Goal: Task Accomplishment & Management: Manage account settings

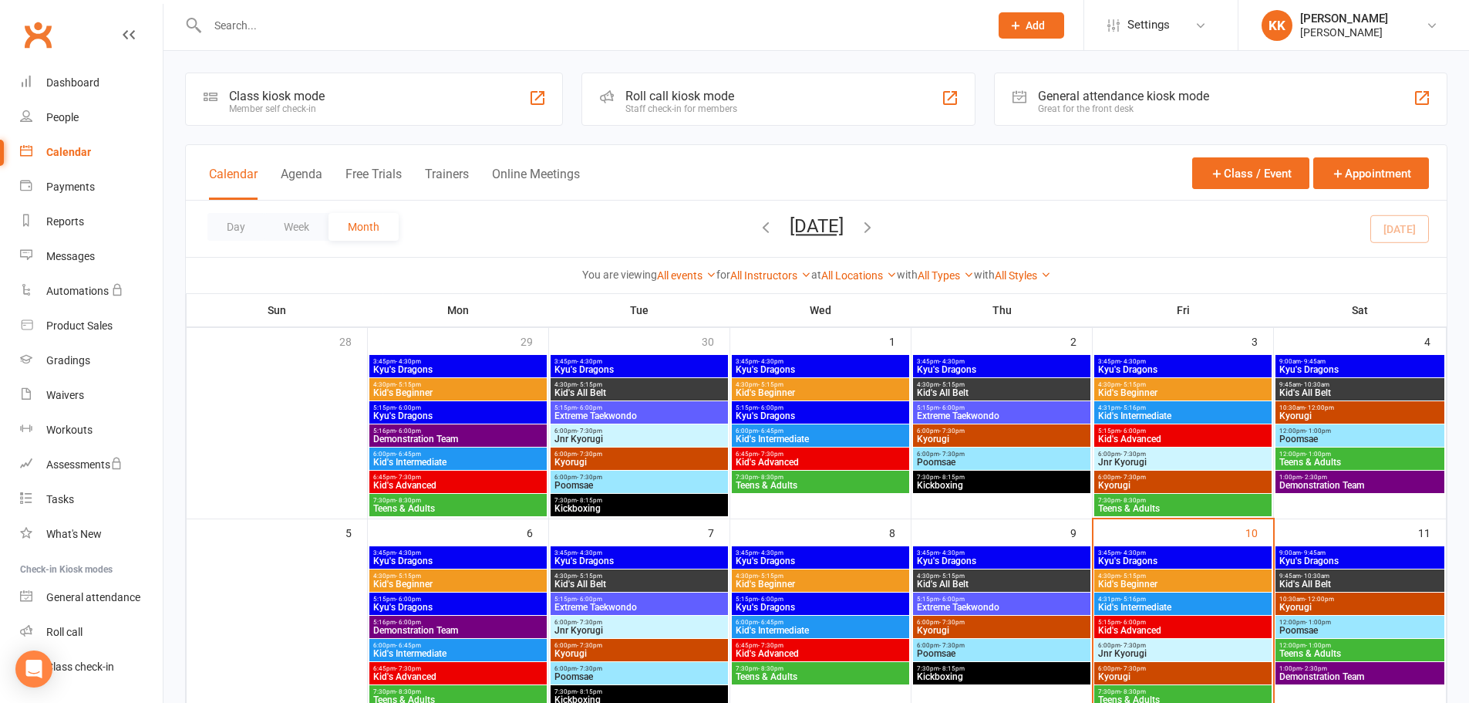
click at [320, 35] on input "text" at bounding box center [591, 26] width 776 height 22
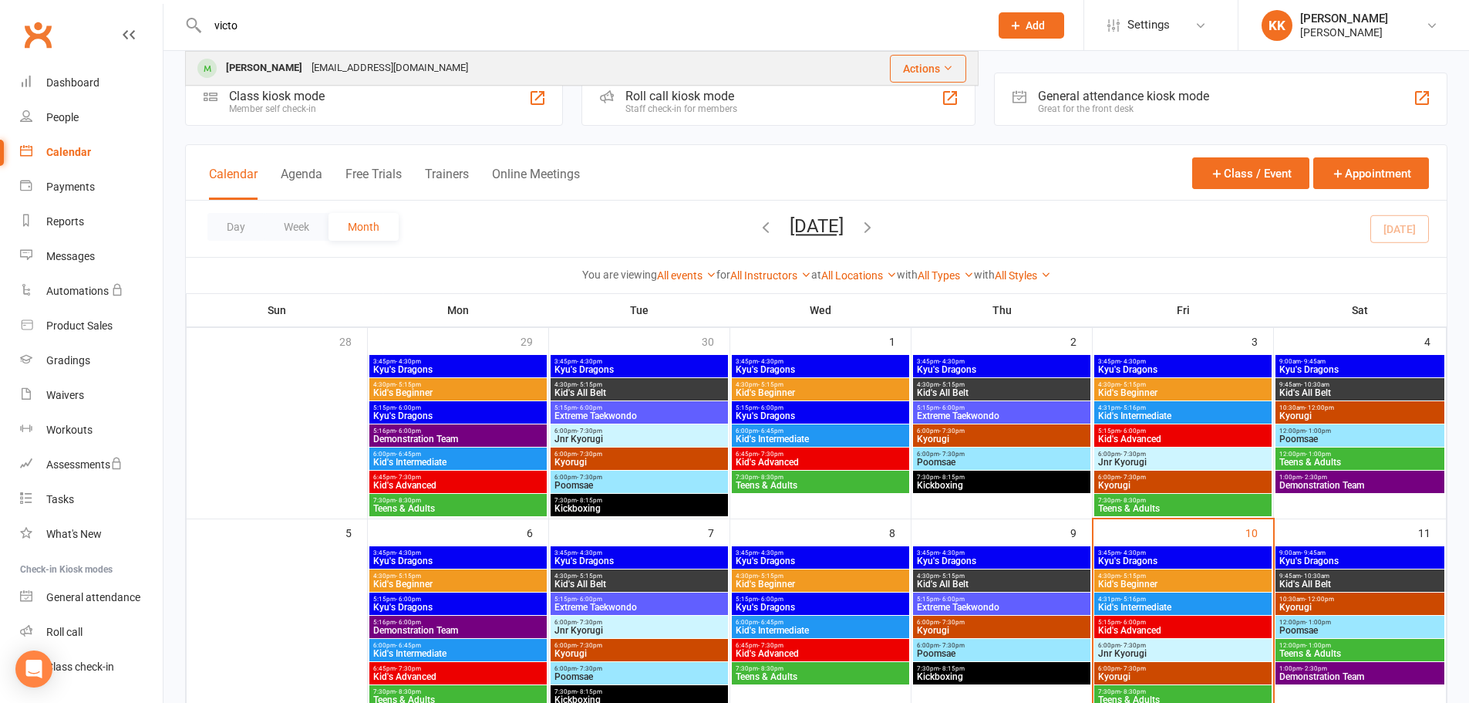
type input "victo"
click at [335, 76] on div "[EMAIL_ADDRESS][DOMAIN_NAME]" at bounding box center [390, 68] width 166 height 22
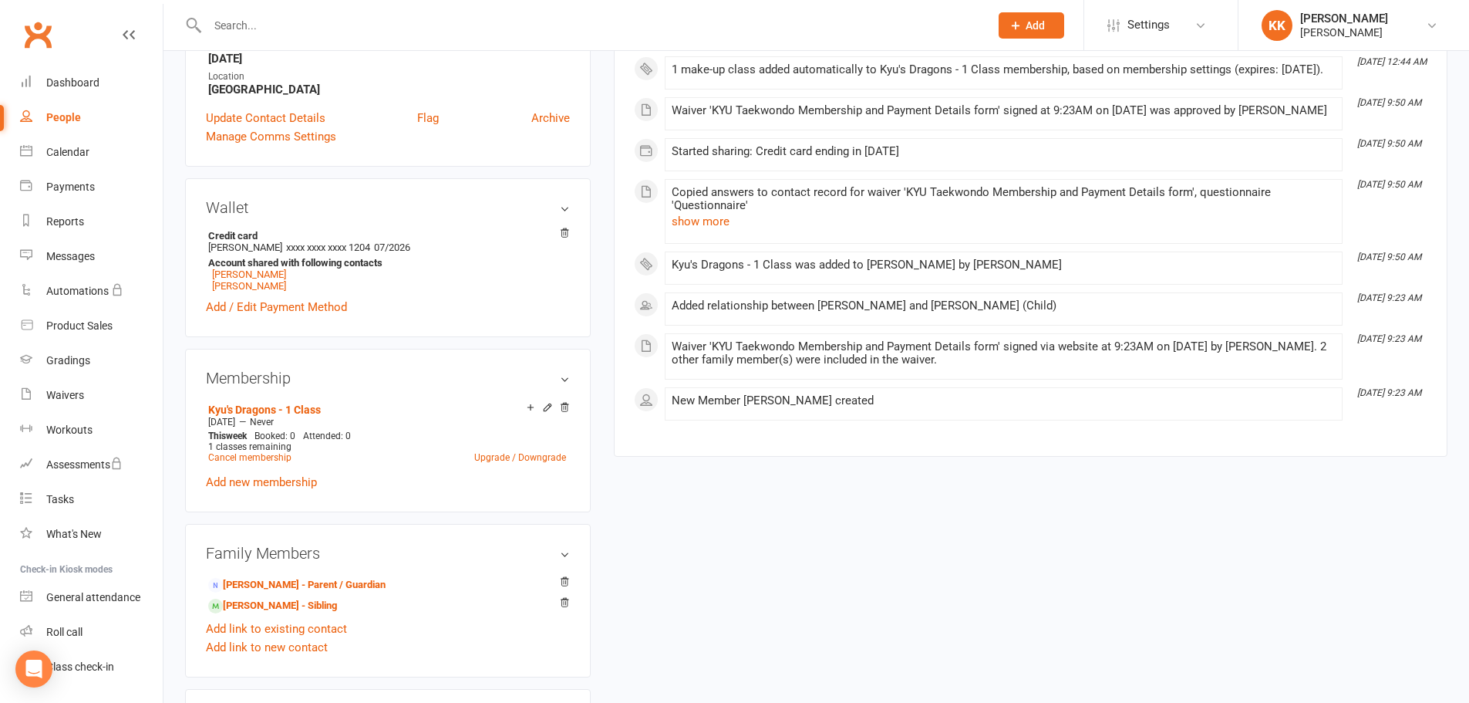
scroll to position [77, 0]
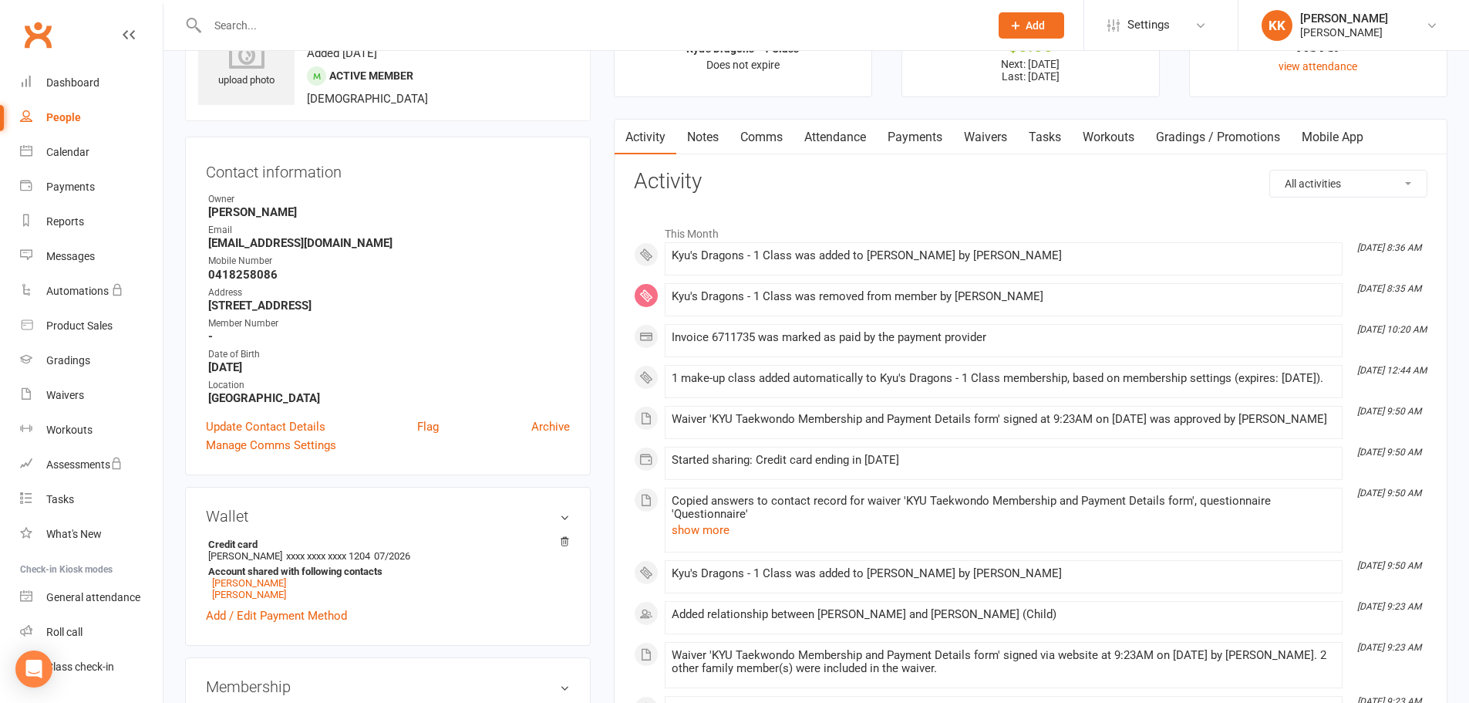
click at [922, 112] on main "✓ Memberships Kyu's Dragons - 1 Class Does not expire $ Balance $0.00 Next: 17 …" at bounding box center [1030, 387] width 857 height 785
click at [908, 146] on link "Payments" at bounding box center [915, 137] width 76 height 35
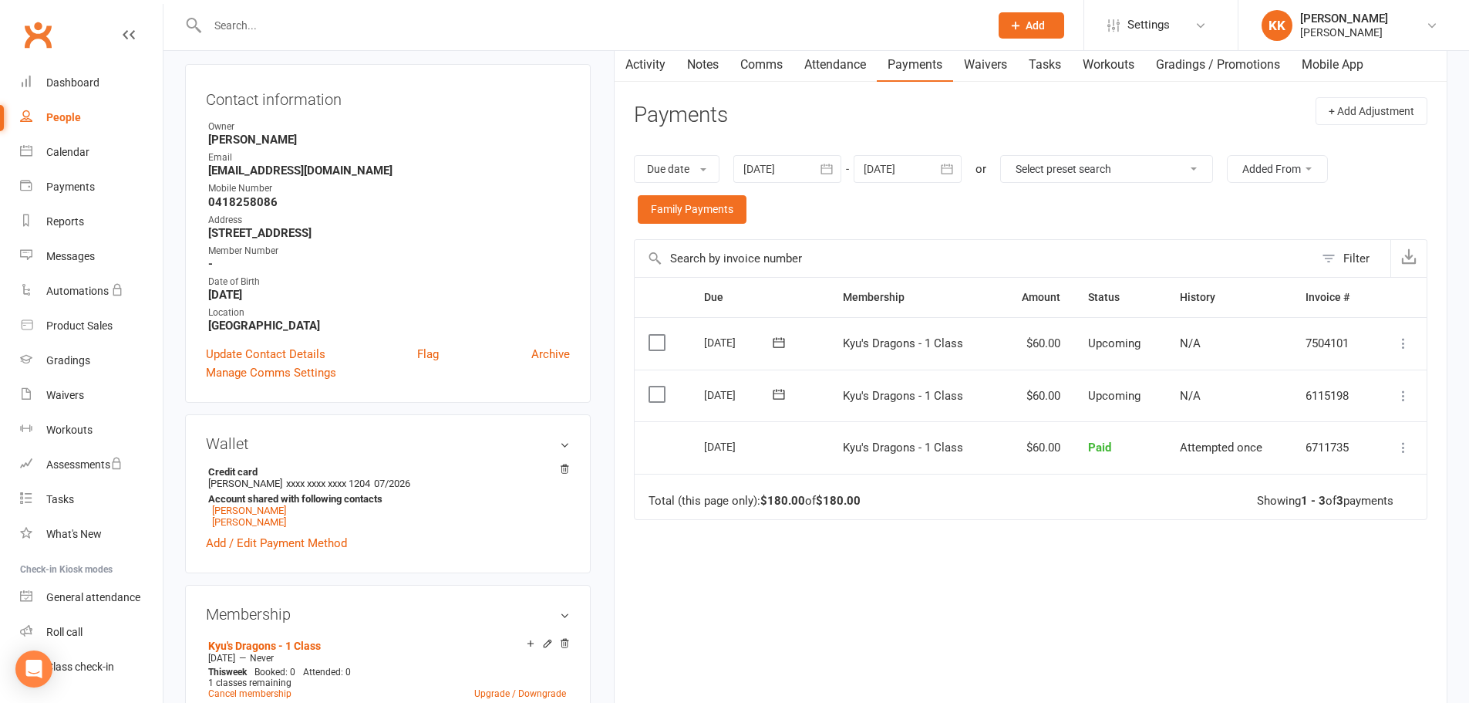
scroll to position [231, 0]
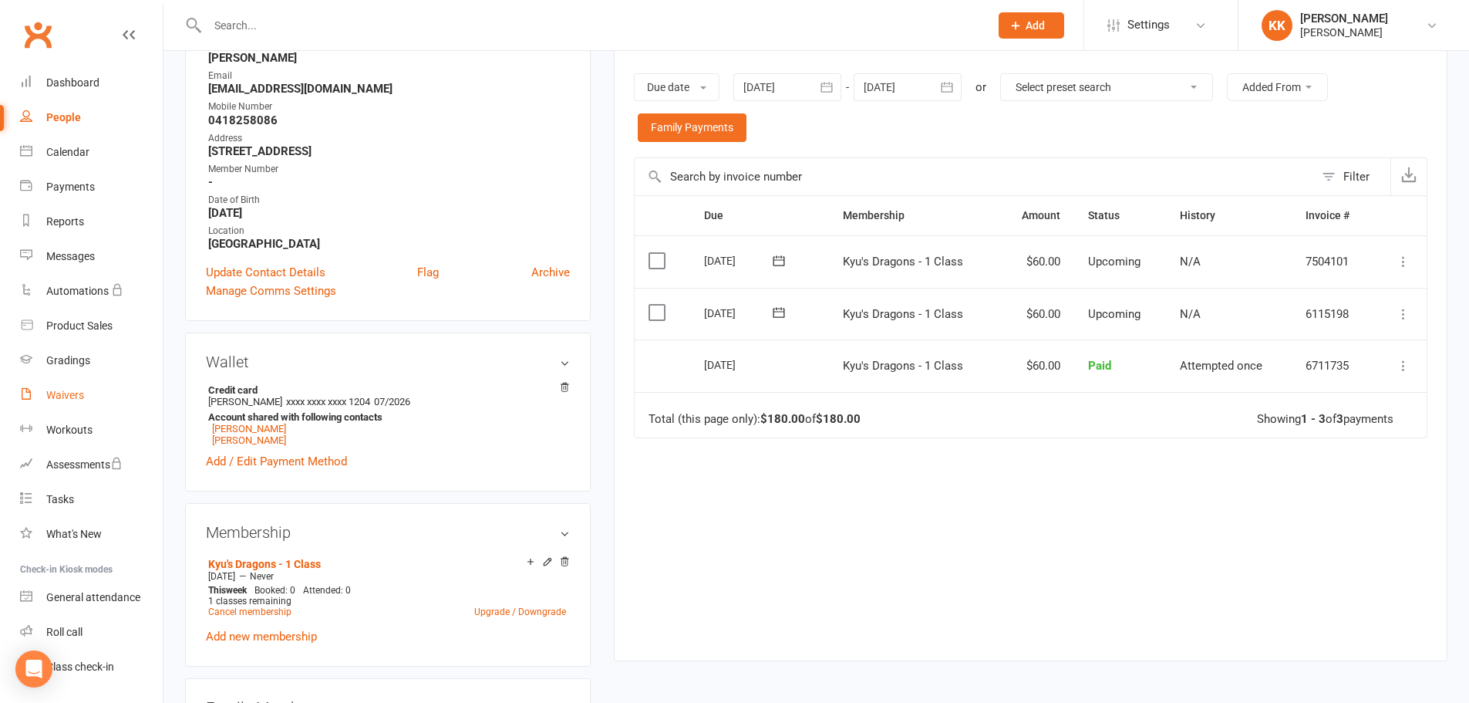
click at [103, 404] on link "Waivers" at bounding box center [91, 395] width 143 height 35
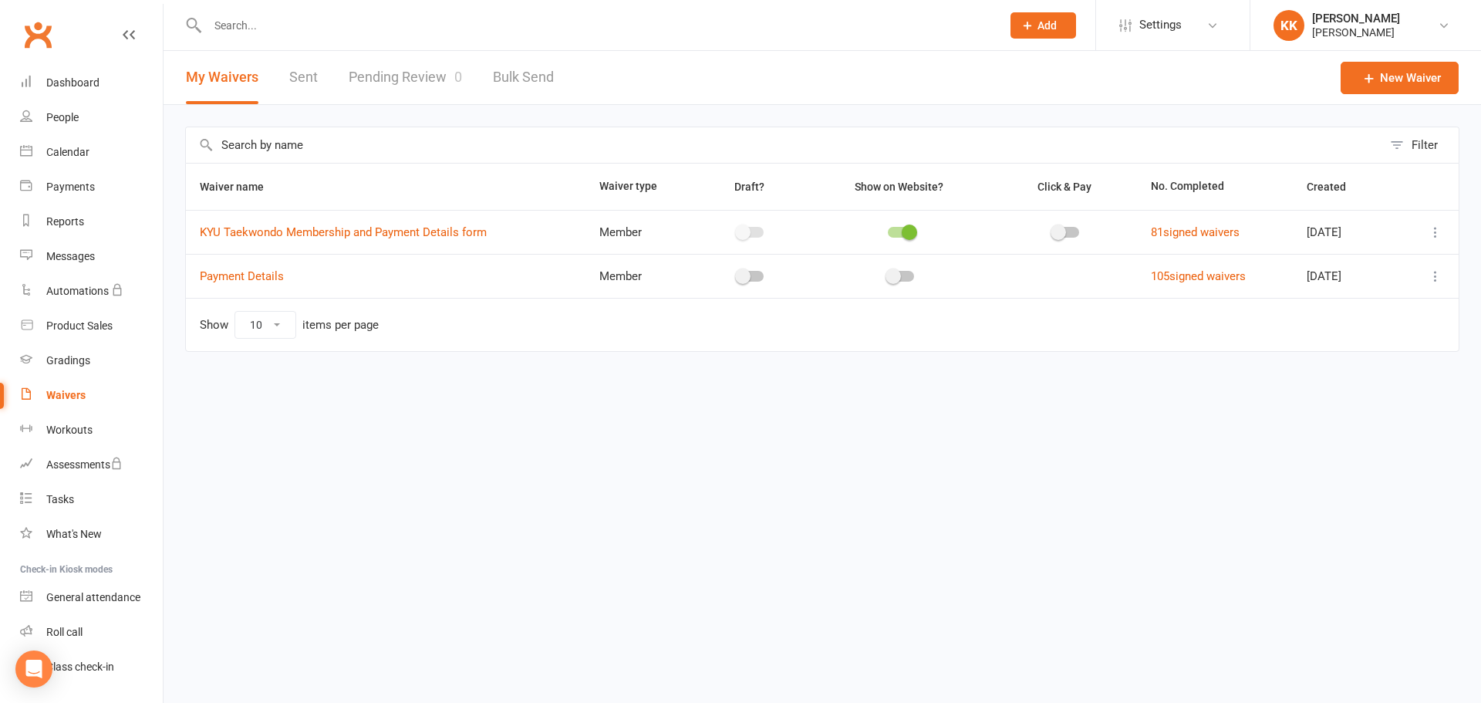
click at [426, 79] on link "Pending Review 0" at bounding box center [405, 77] width 113 height 53
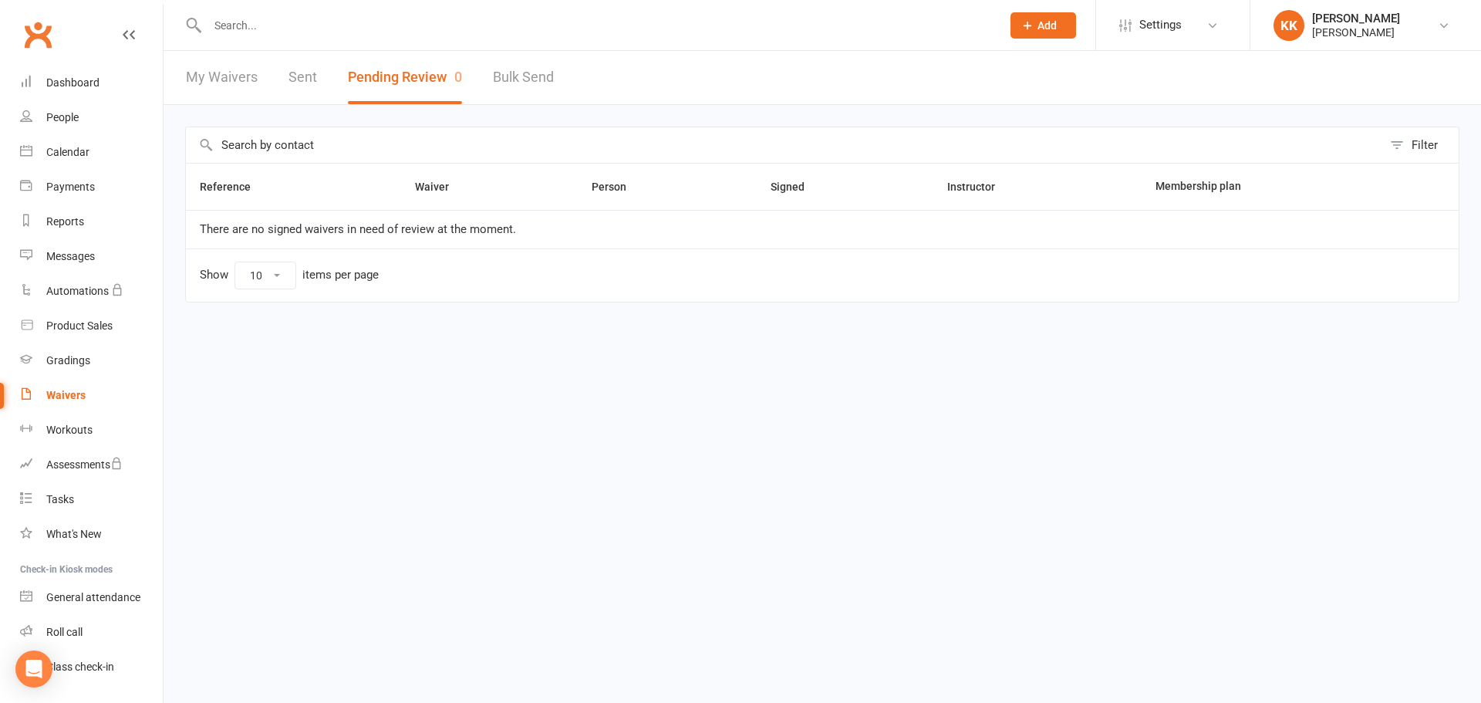
drag, startPoint x: 295, startPoint y: 427, endPoint x: 542, endPoint y: 517, distance: 262.5
click at [542, 367] on html "Prospect Member Non-attending contact Class / event Appointment Grading event T…" at bounding box center [740, 183] width 1481 height 367
click at [1088, 367] on html "Prospect Member Non-attending contact Class / event Appointment Grading event T…" at bounding box center [740, 183] width 1481 height 367
click at [318, 31] on input "text" at bounding box center [596, 26] width 787 height 22
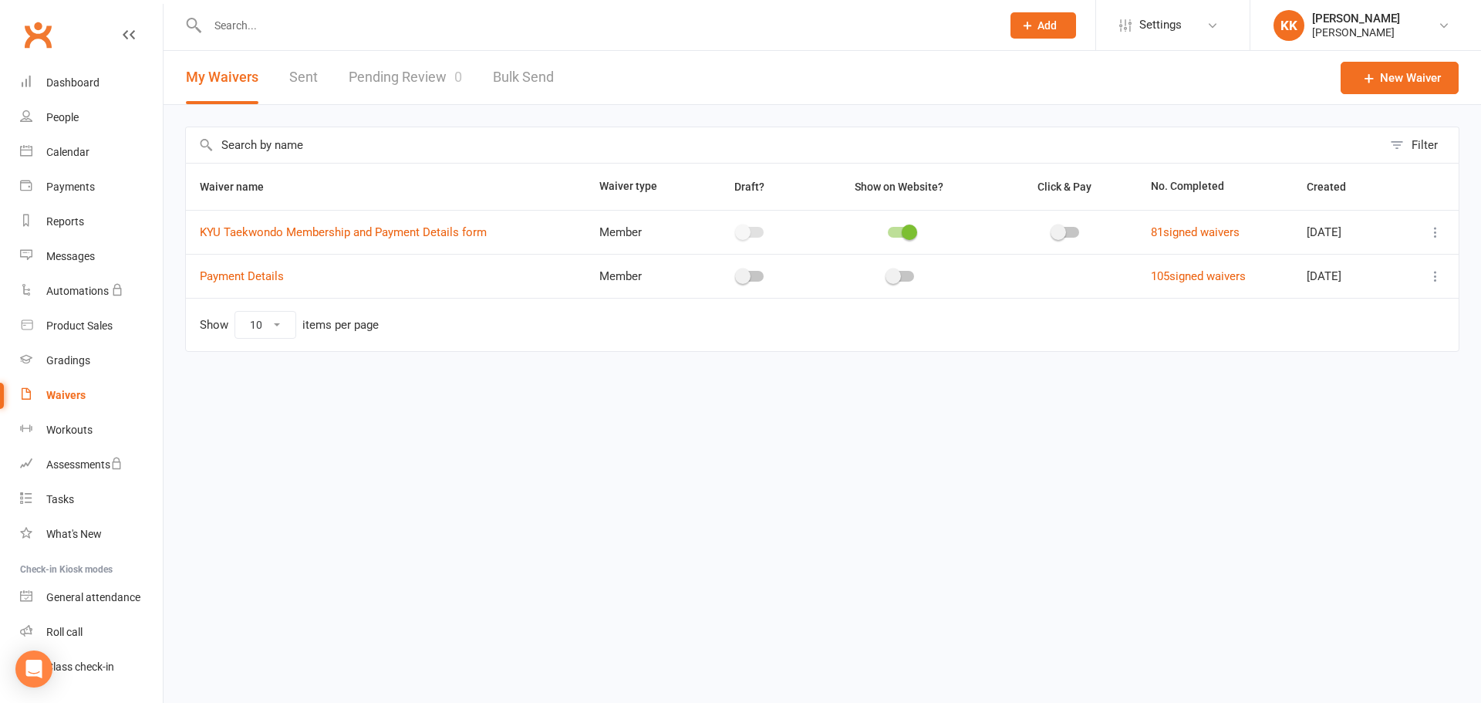
click at [340, 25] on input "text" at bounding box center [596, 26] width 787 height 22
type input "victoria"
click at [362, 62] on div "[EMAIL_ADDRESS][DOMAIN_NAME]" at bounding box center [390, 68] width 166 height 22
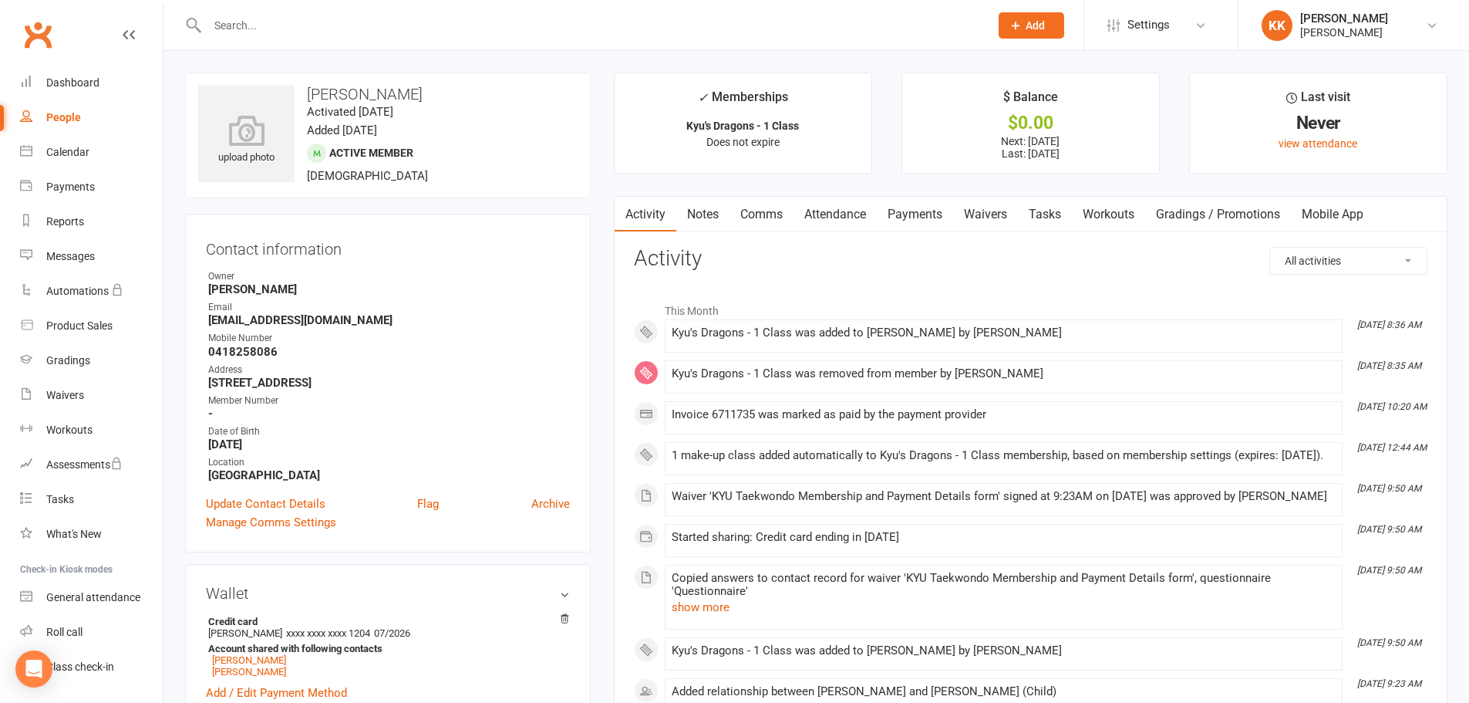
click at [925, 210] on link "Payments" at bounding box center [915, 214] width 76 height 35
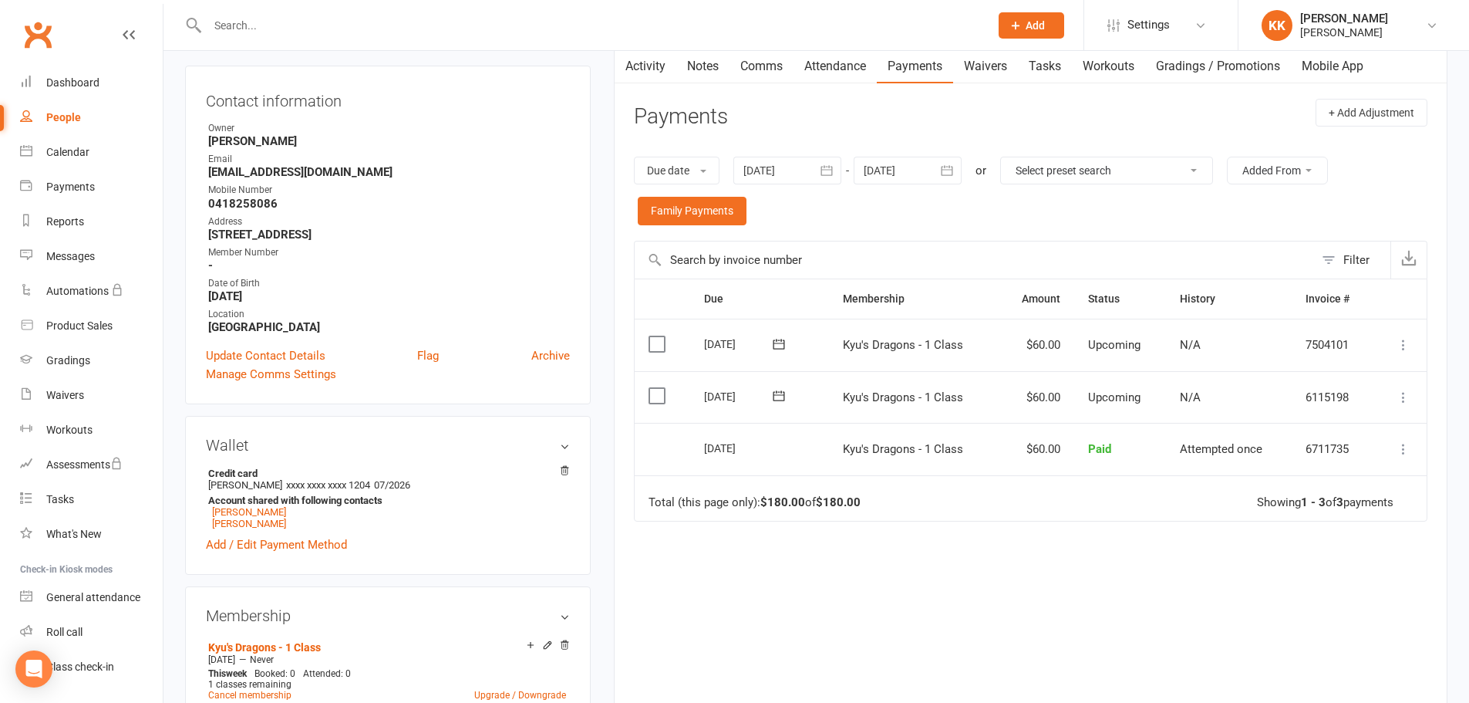
scroll to position [154, 0]
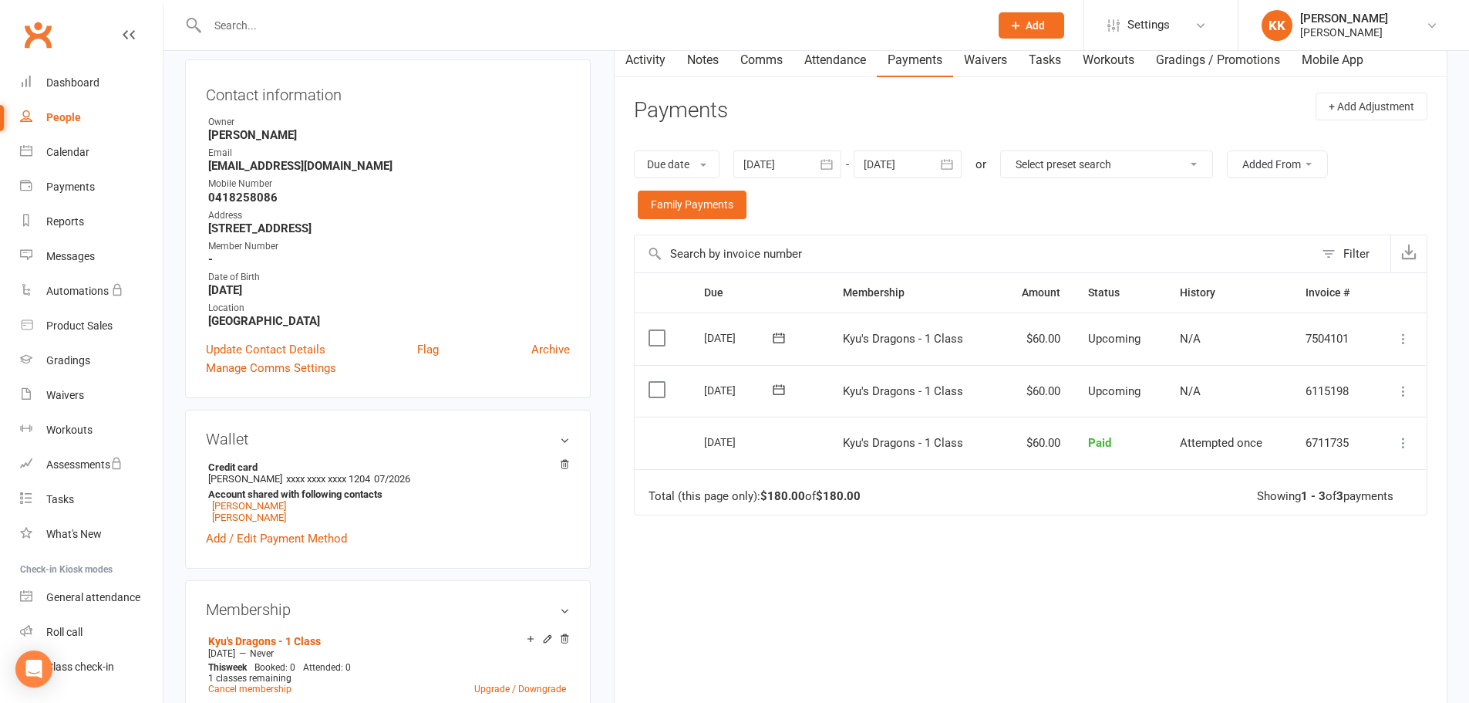
drag, startPoint x: 698, startPoint y: 443, endPoint x: 749, endPoint y: 440, distance: 51.0
click at [749, 440] on td "04 Oct 2025" at bounding box center [760, 442] width 140 height 52
click at [1062, 529] on div "Due Contact Membership Amount Status History Invoice # Select this 31 Oct 2025 …" at bounding box center [1031, 493] width 794 height 442
click at [329, 29] on input "text" at bounding box center [591, 26] width 776 height 22
drag, startPoint x: 703, startPoint y: 395, endPoint x: 718, endPoint y: 395, distance: 14.7
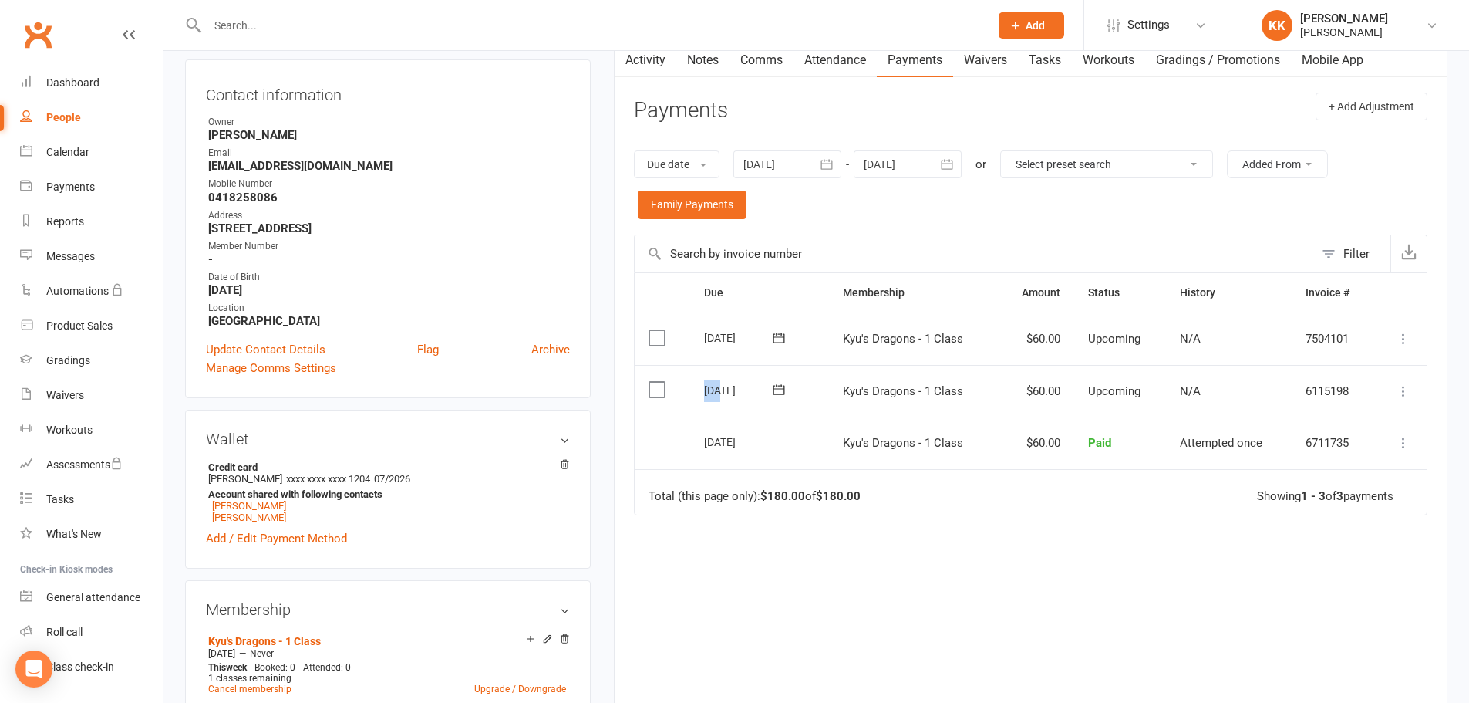
click at [718, 395] on div "17 Oct 2025" at bounding box center [739, 390] width 71 height 24
click at [715, 396] on div "17 Oct 2025" at bounding box center [739, 390] width 71 height 24
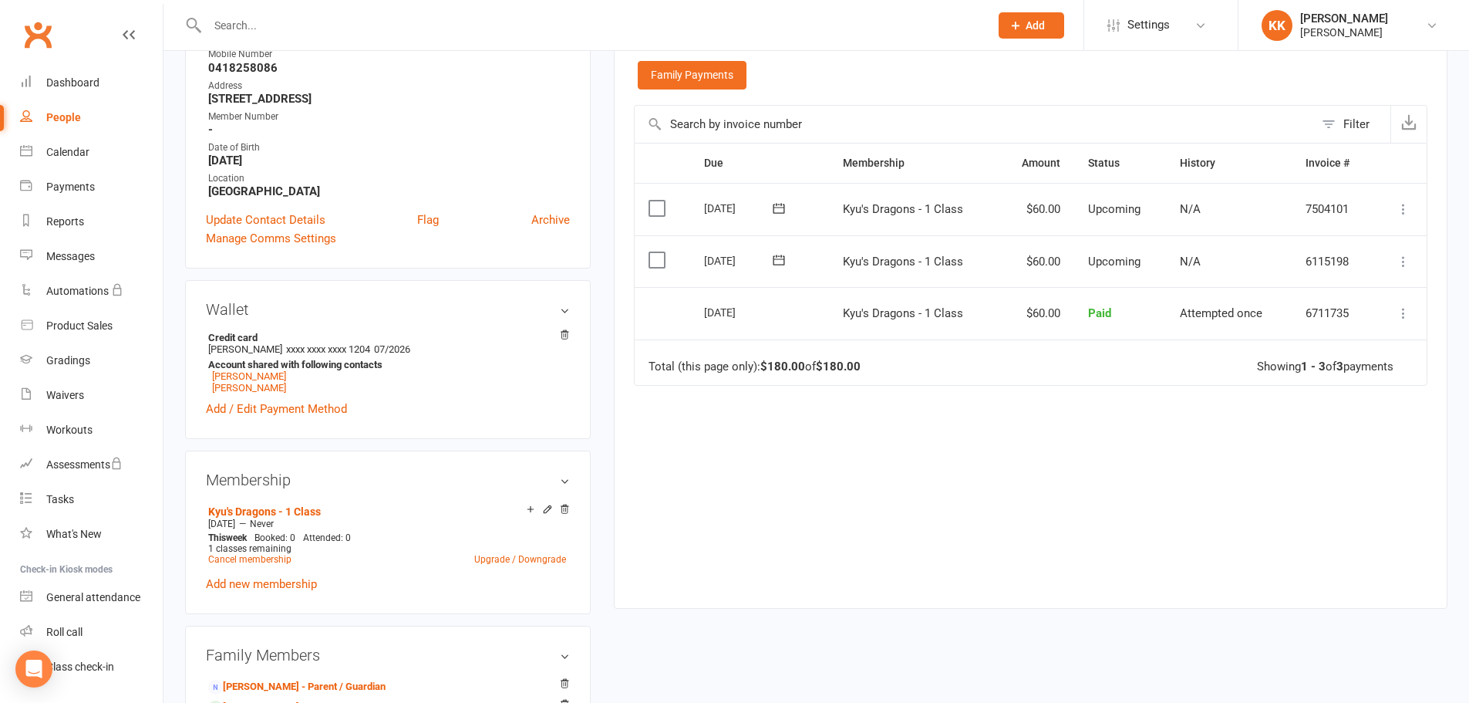
scroll to position [463, 0]
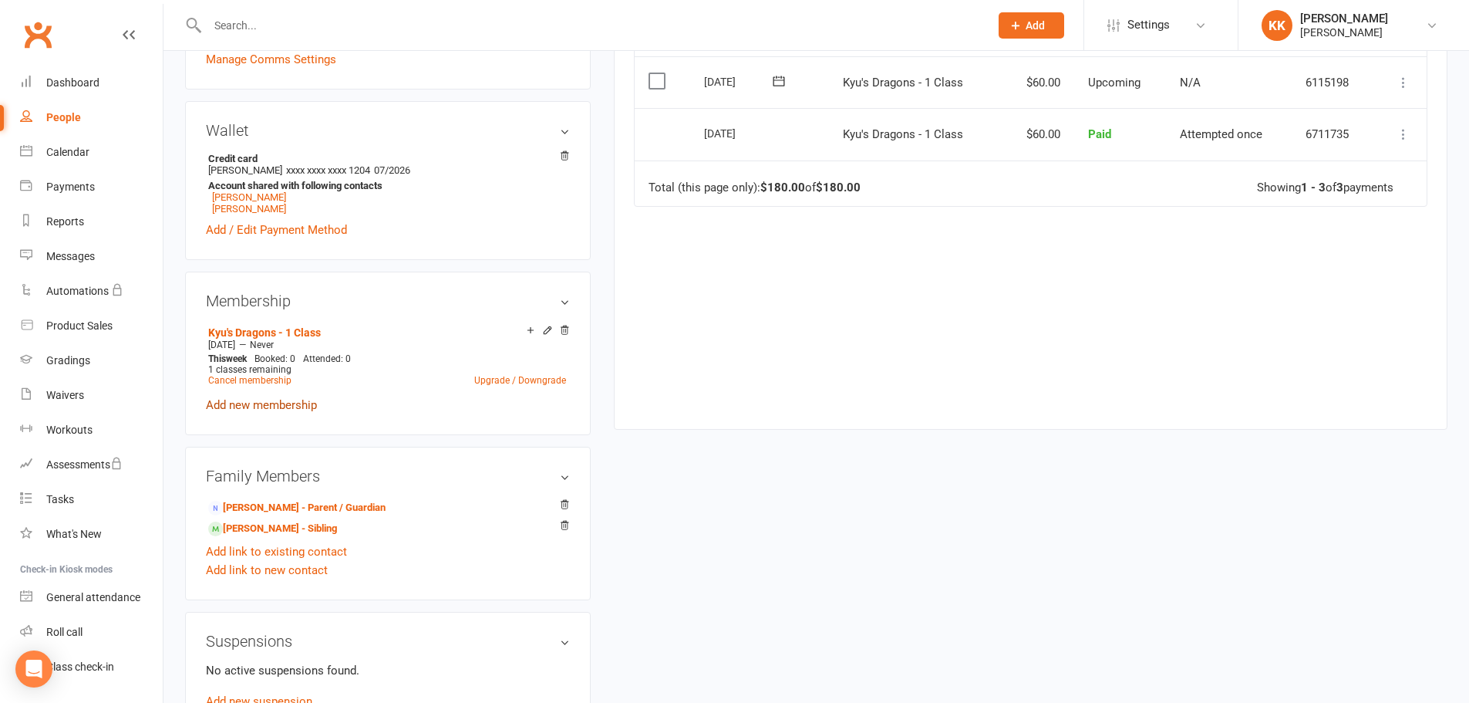
click at [230, 402] on link "Add new membership" at bounding box center [261, 405] width 111 height 14
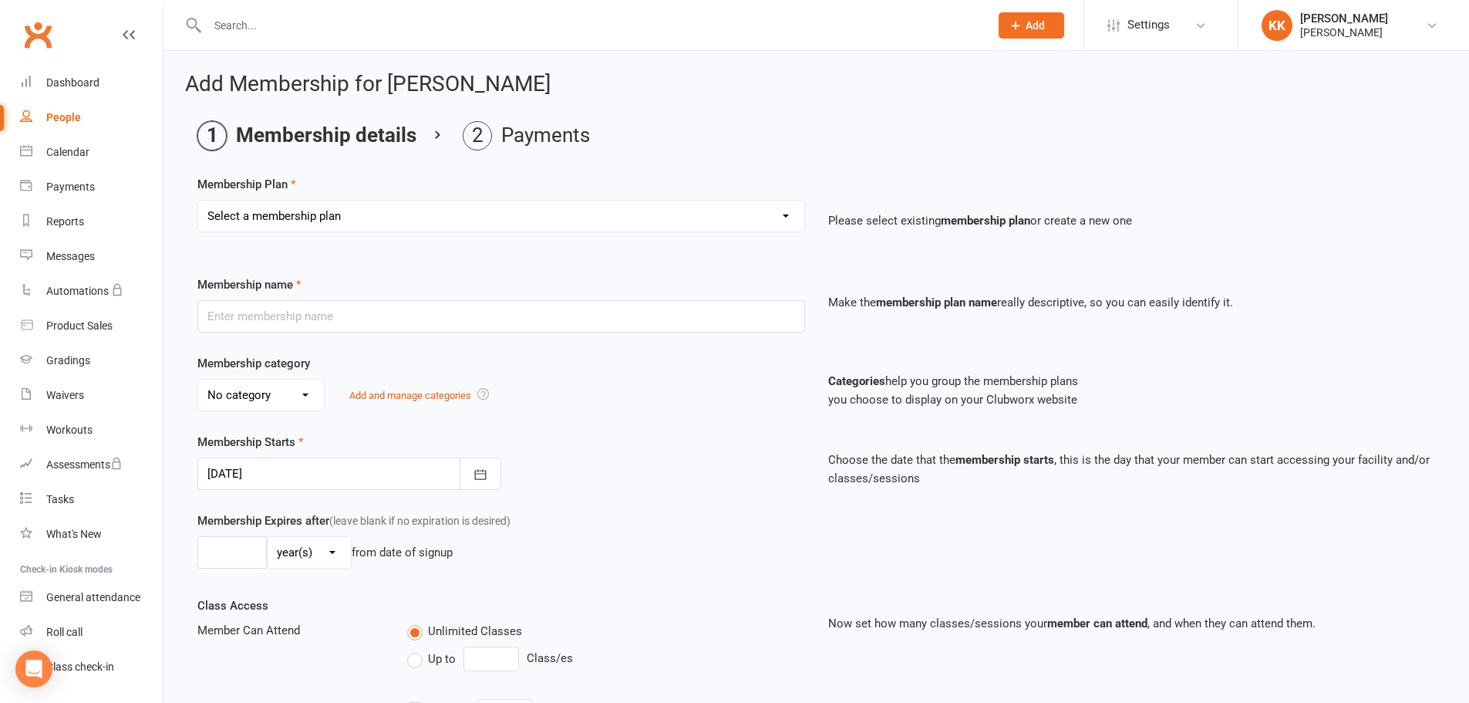
click at [305, 215] on select "Select a membership plan Create new Membership Plan Kyu's Dragons - 1 Class Kyu…" at bounding box center [501, 215] width 606 height 31
select select "20"
click at [198, 200] on select "Select a membership plan Create new Membership Plan Kyu's Dragons - 1 Class Kyu…" at bounding box center [501, 215] width 606 height 31
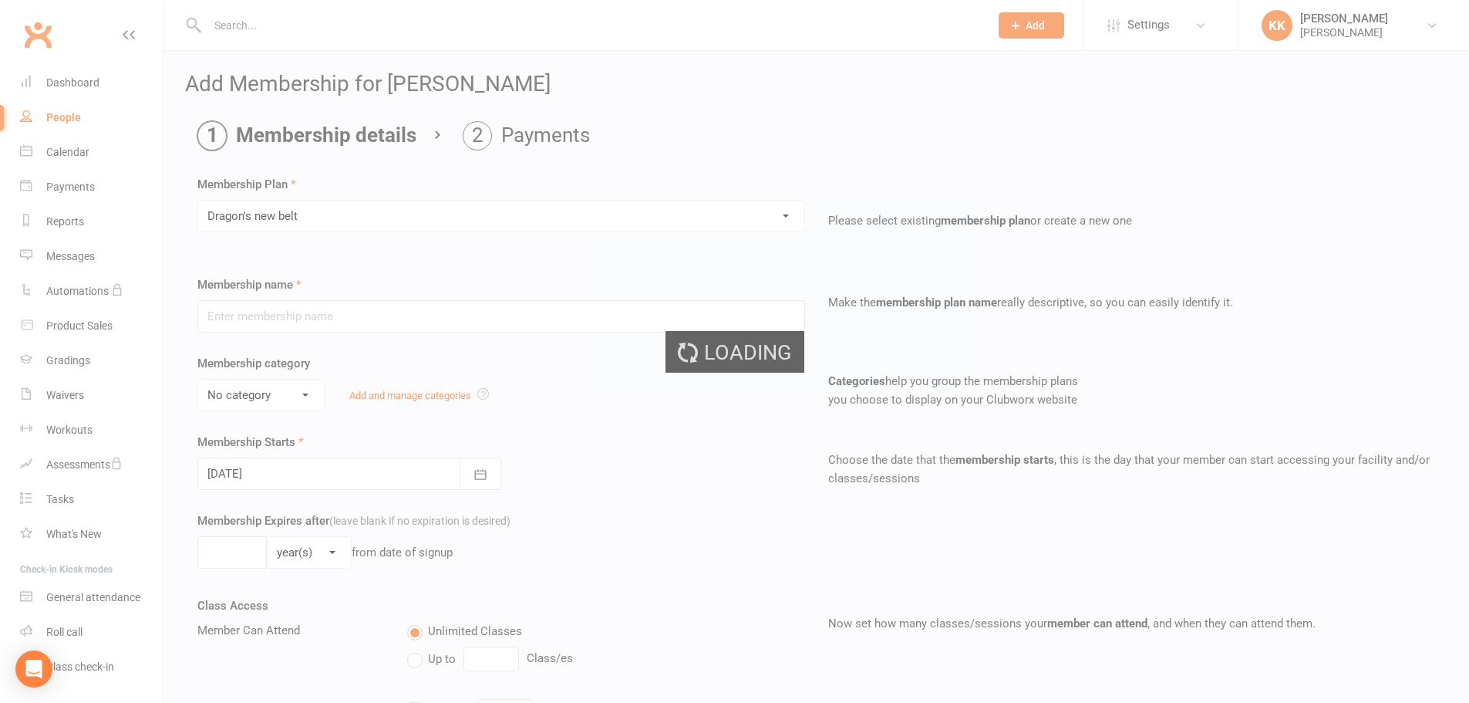
type input "Dragon's new belt"
type input "1"
select select "0"
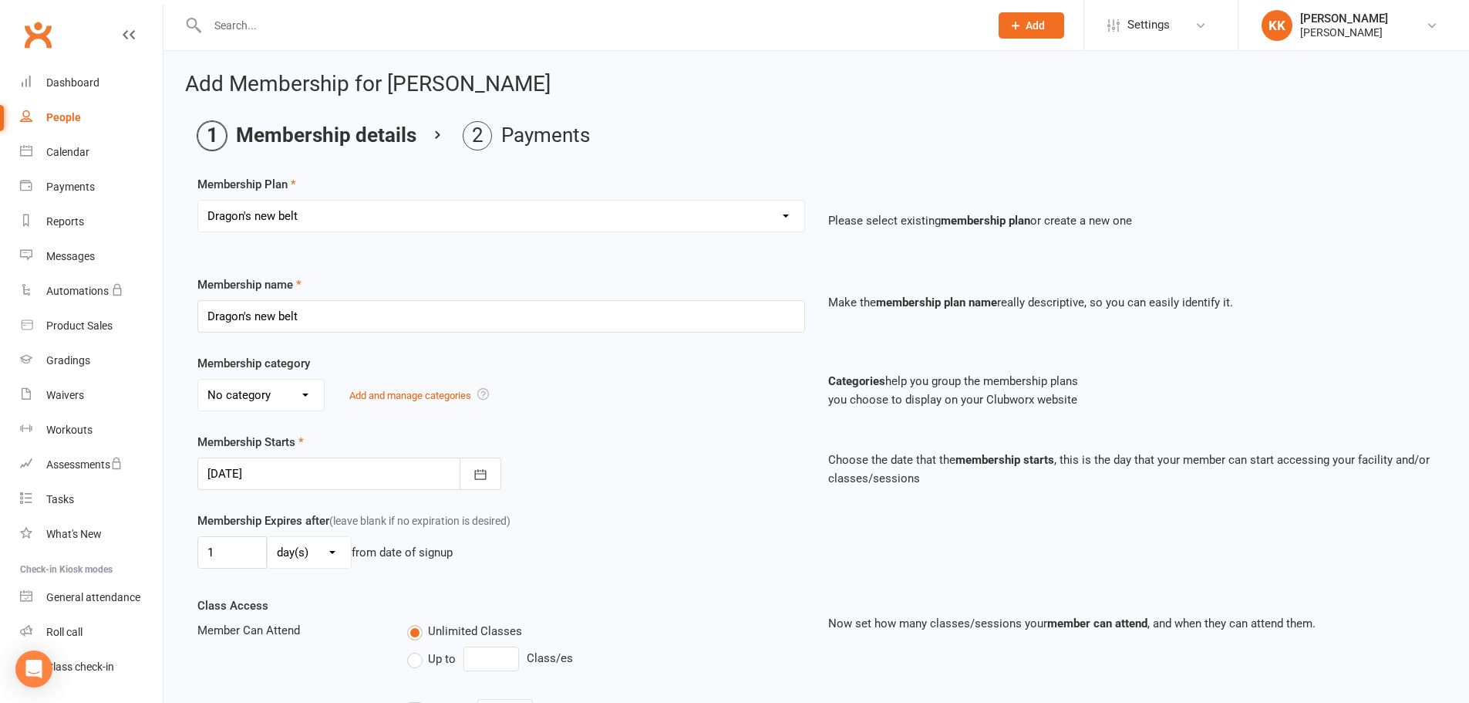
type input "11 Oct 2025"
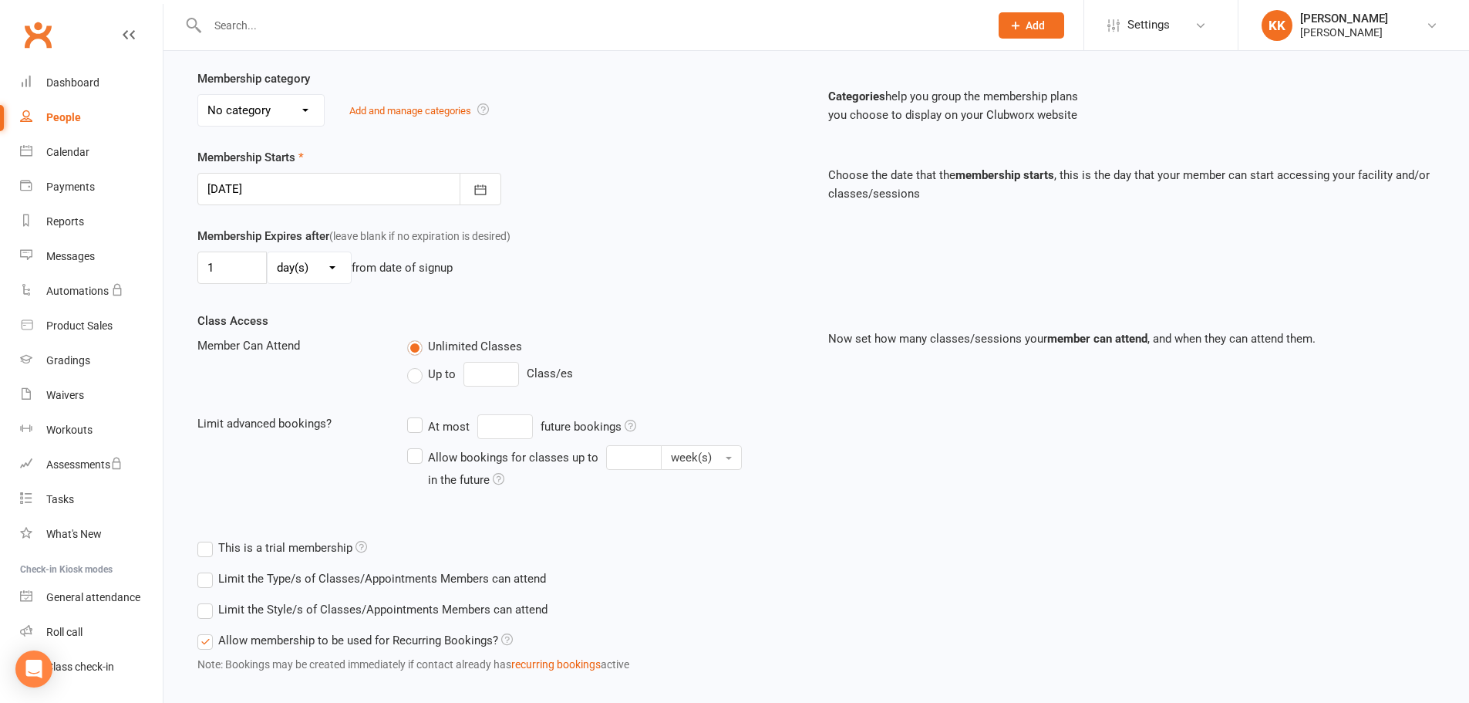
scroll to position [369, 0]
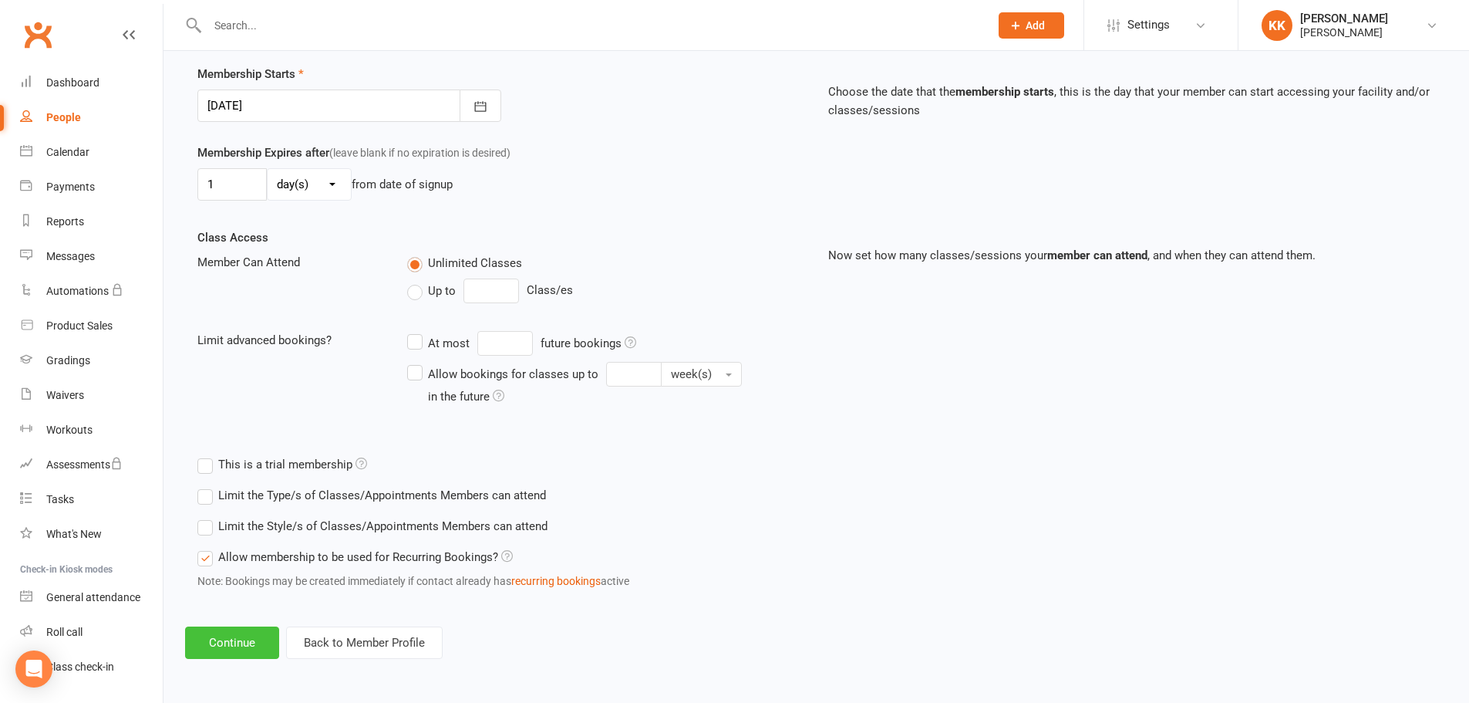
click at [248, 651] on button "Continue" at bounding box center [232, 642] width 94 height 32
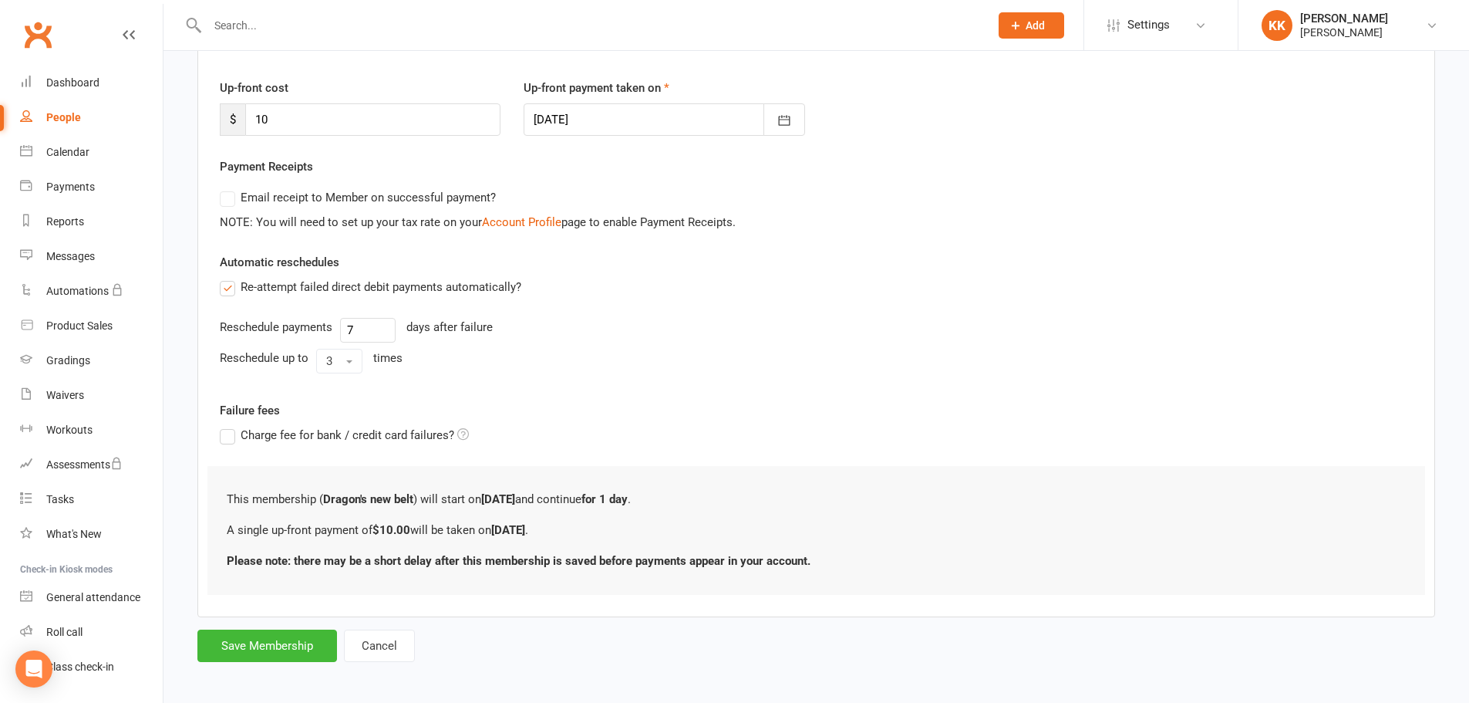
scroll to position [199, 0]
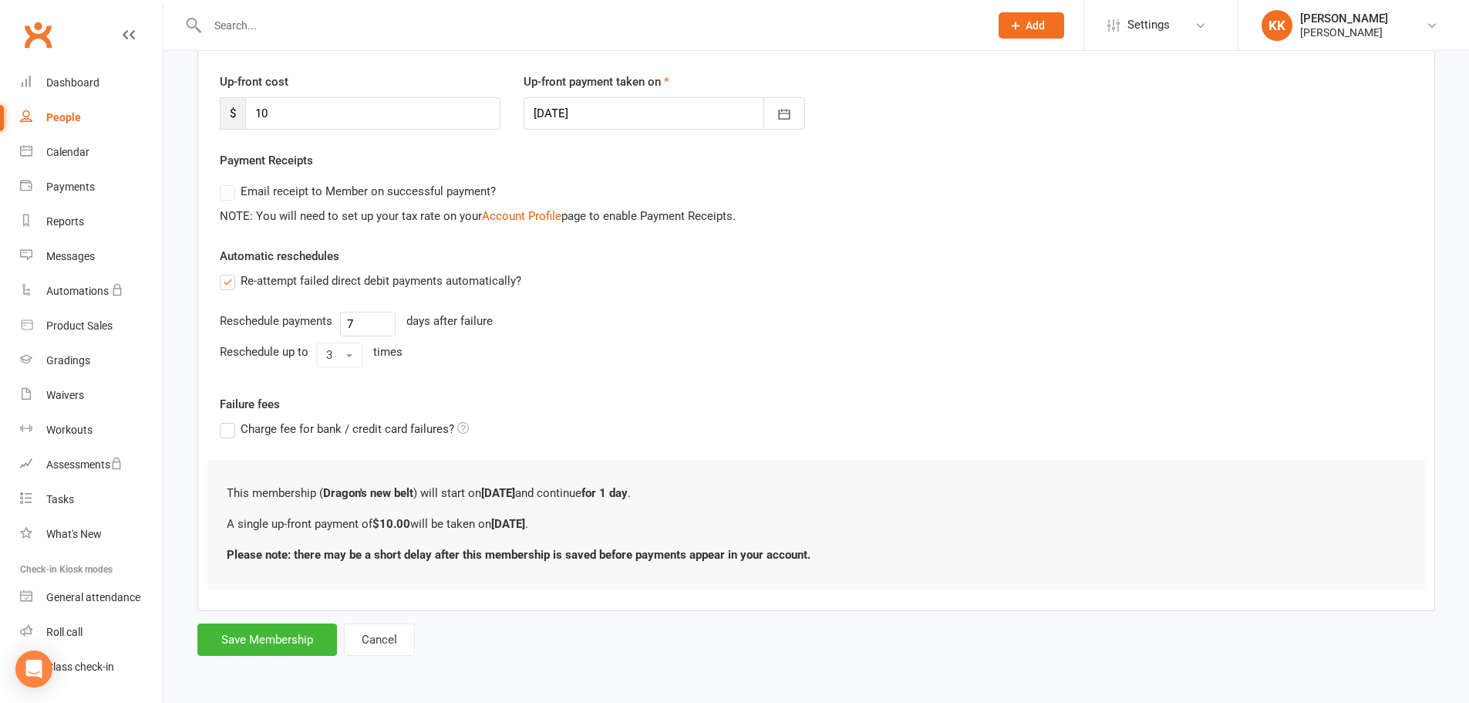
click at [638, 103] on div at bounding box center [664, 113] width 281 height 32
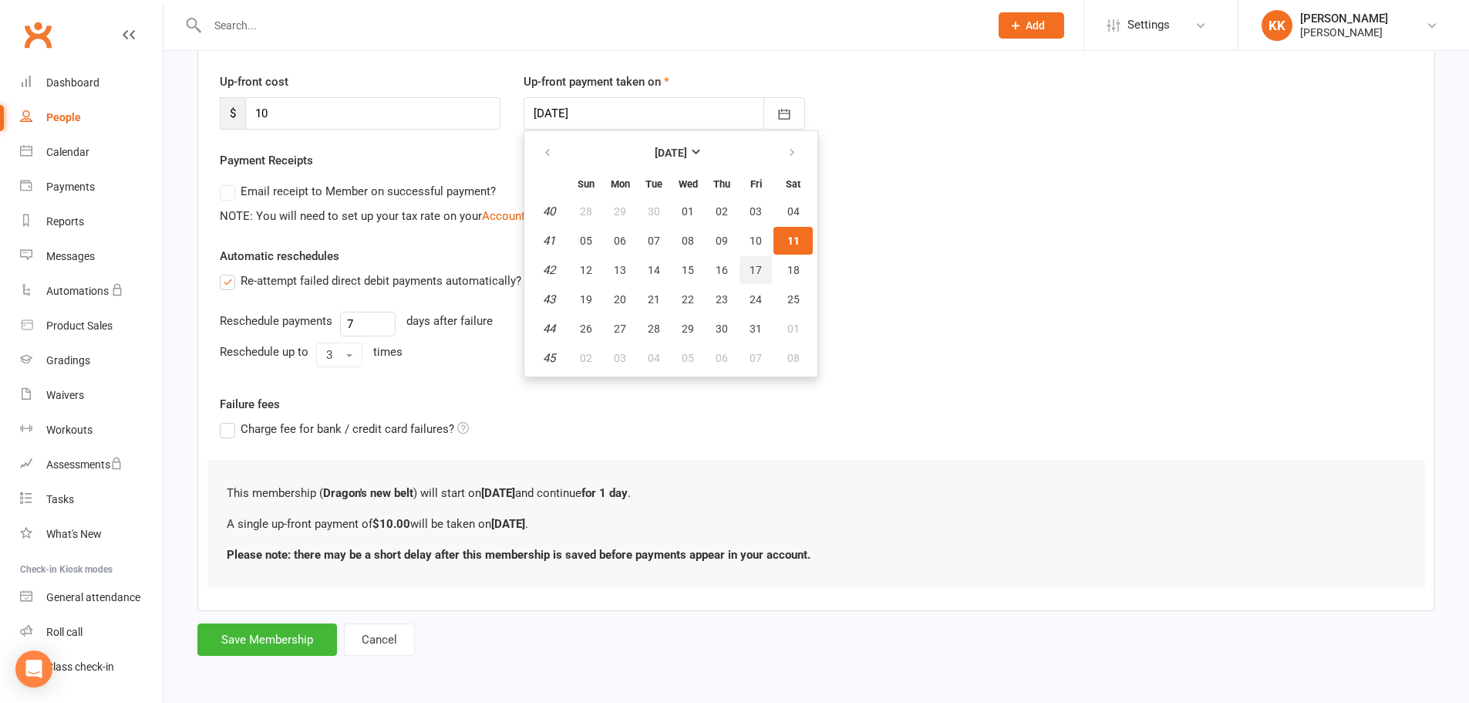
click at [760, 271] on span "17" at bounding box center [756, 270] width 12 height 12
type input "17 Oct 2025"
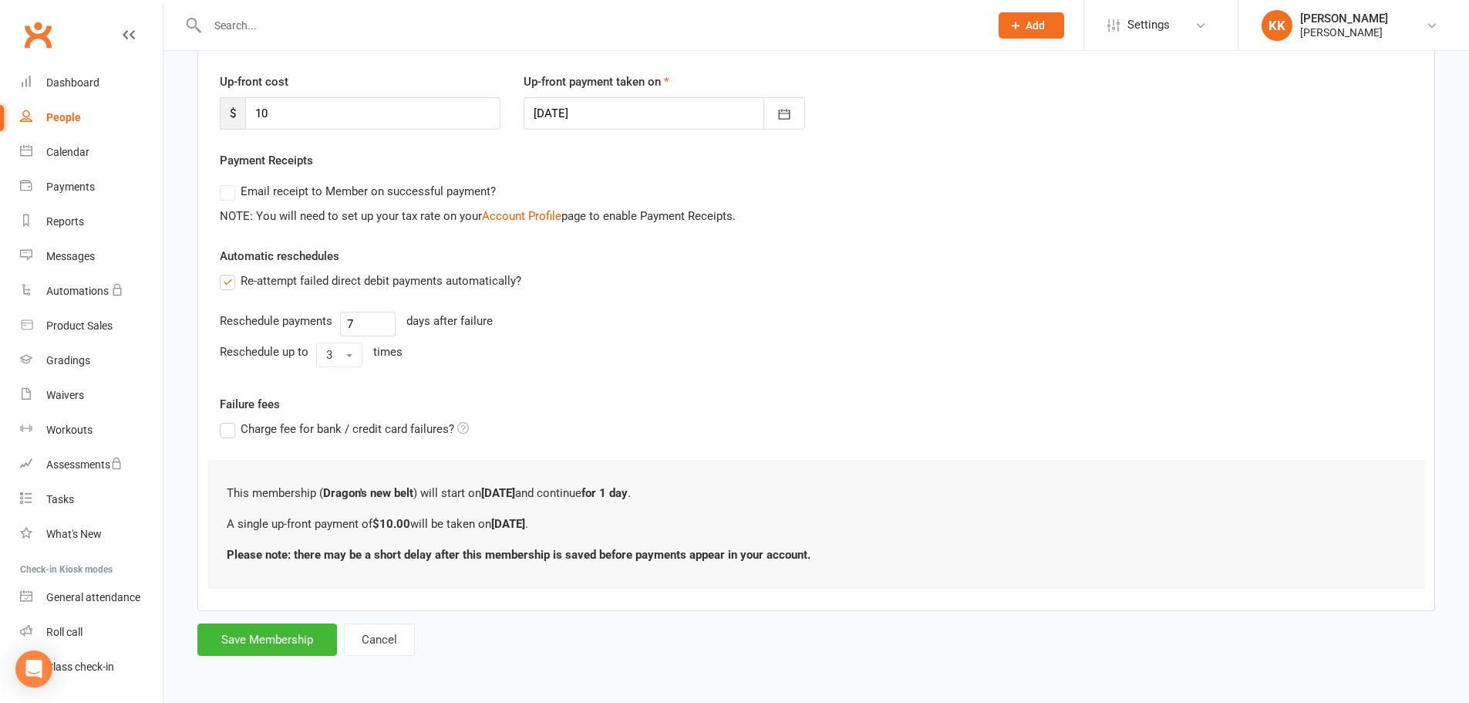
click at [42, 42] on link "Clubworx" at bounding box center [38, 34] width 39 height 39
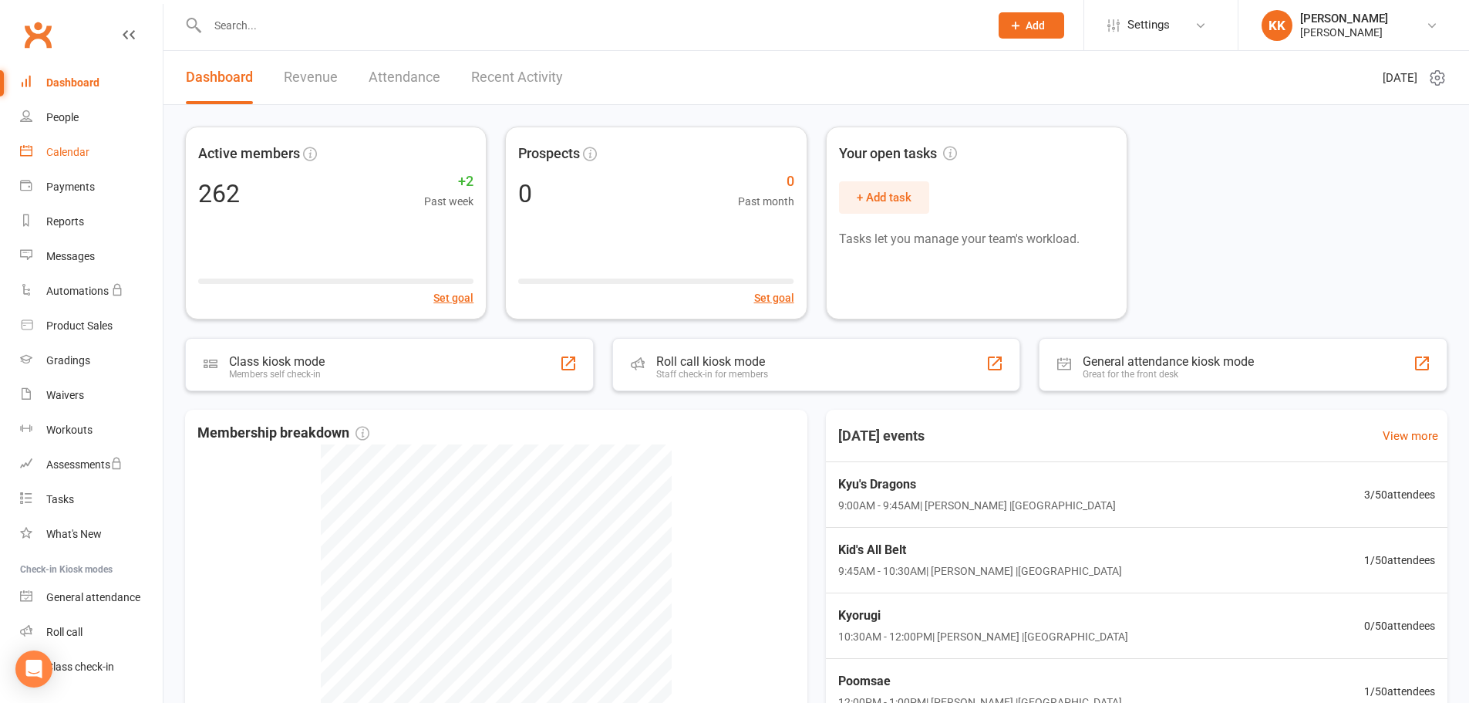
click at [80, 156] on div "Calendar" at bounding box center [67, 152] width 43 height 12
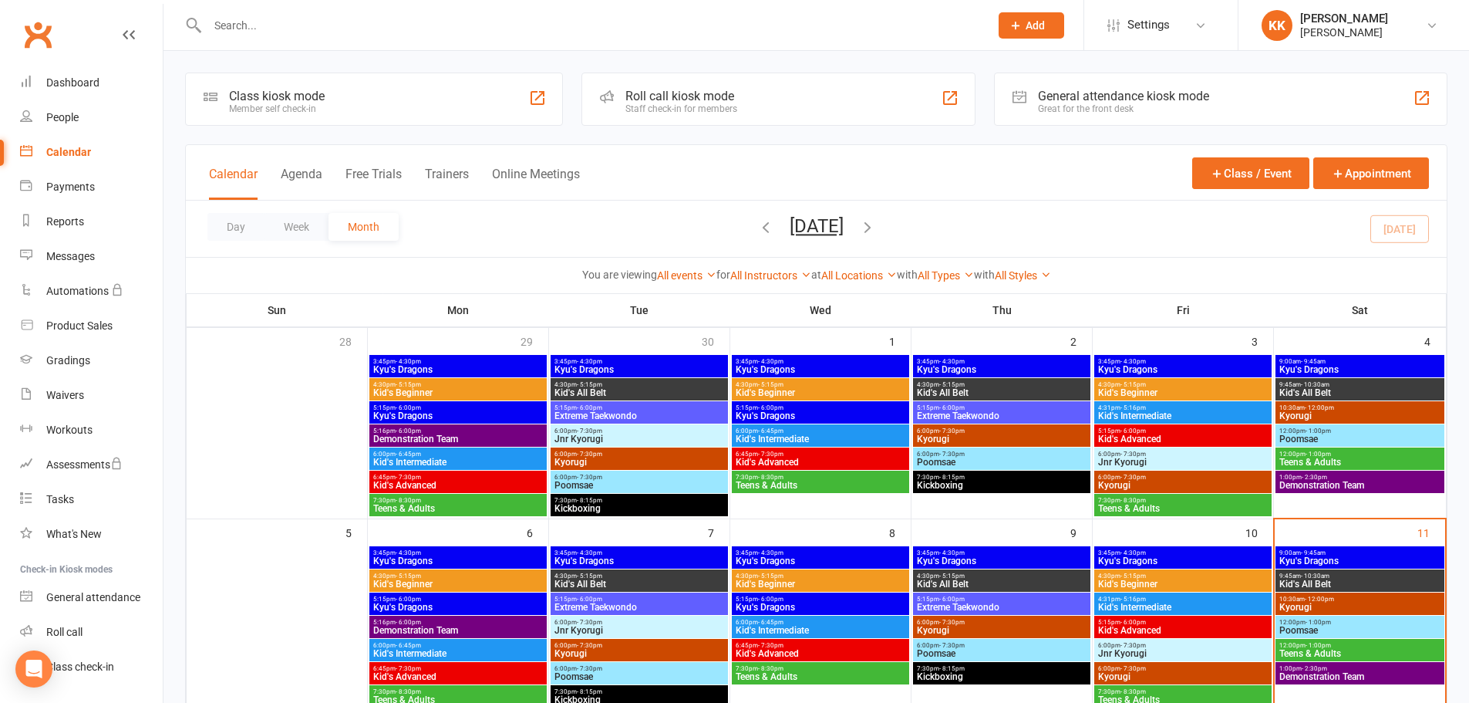
click at [1331, 553] on span "9:00am - 9:45am" at bounding box center [1360, 552] width 163 height 7
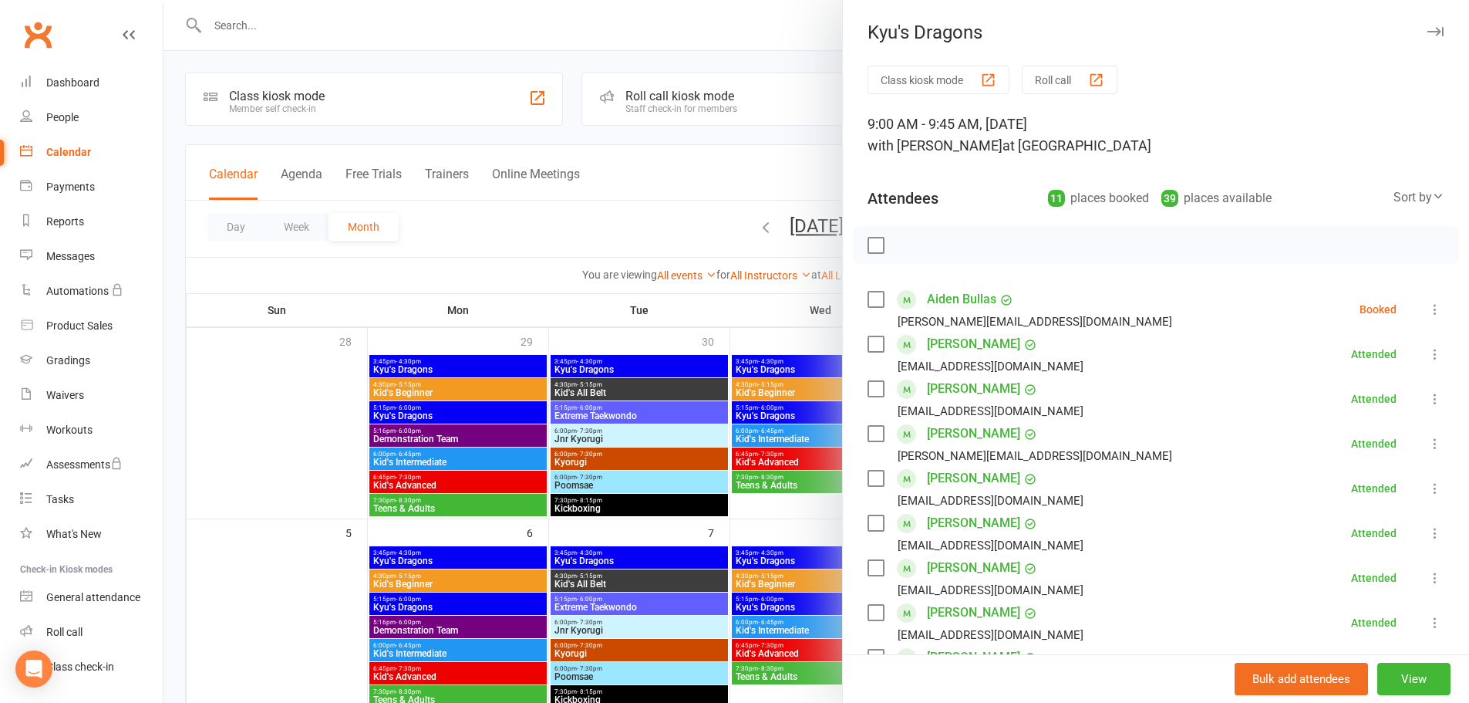
click at [1427, 305] on icon at bounding box center [1434, 309] width 15 height 15
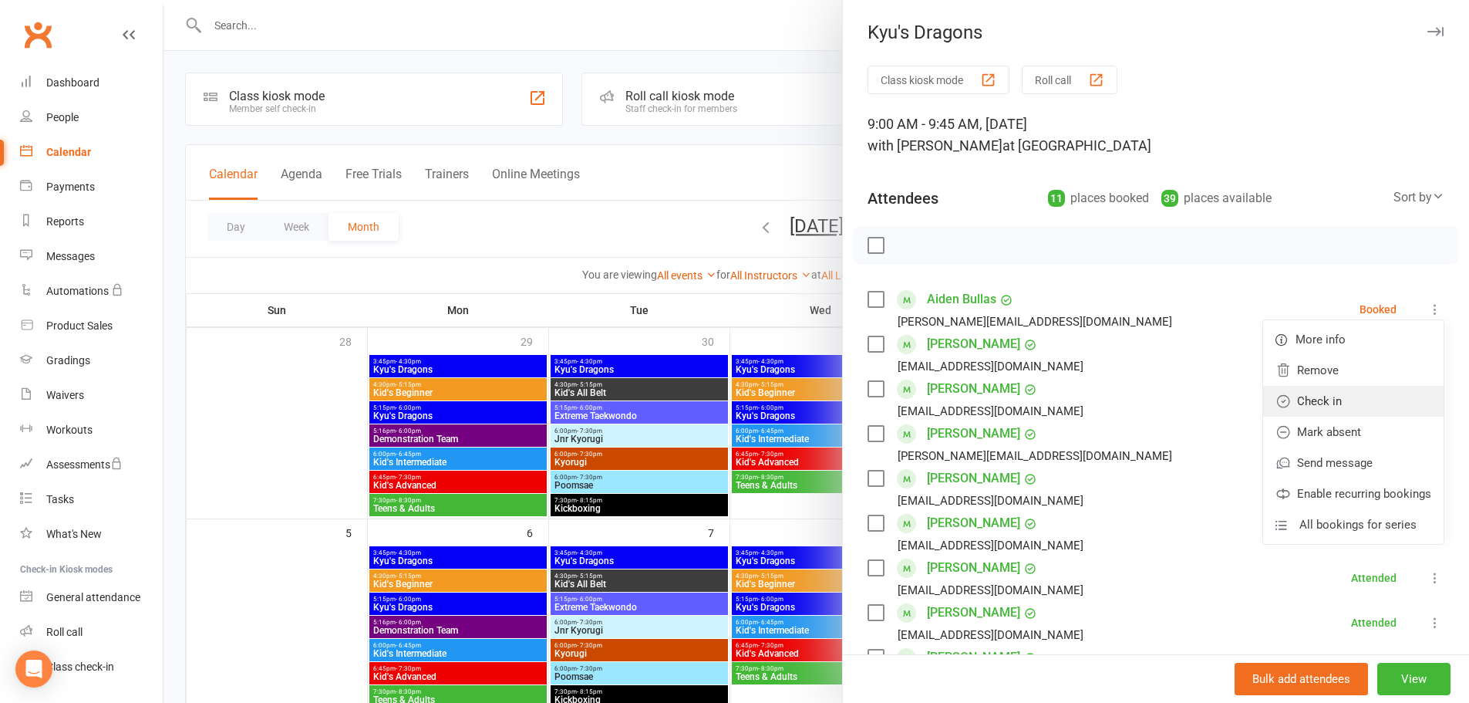
click at [1333, 402] on link "Check in" at bounding box center [1353, 401] width 180 height 31
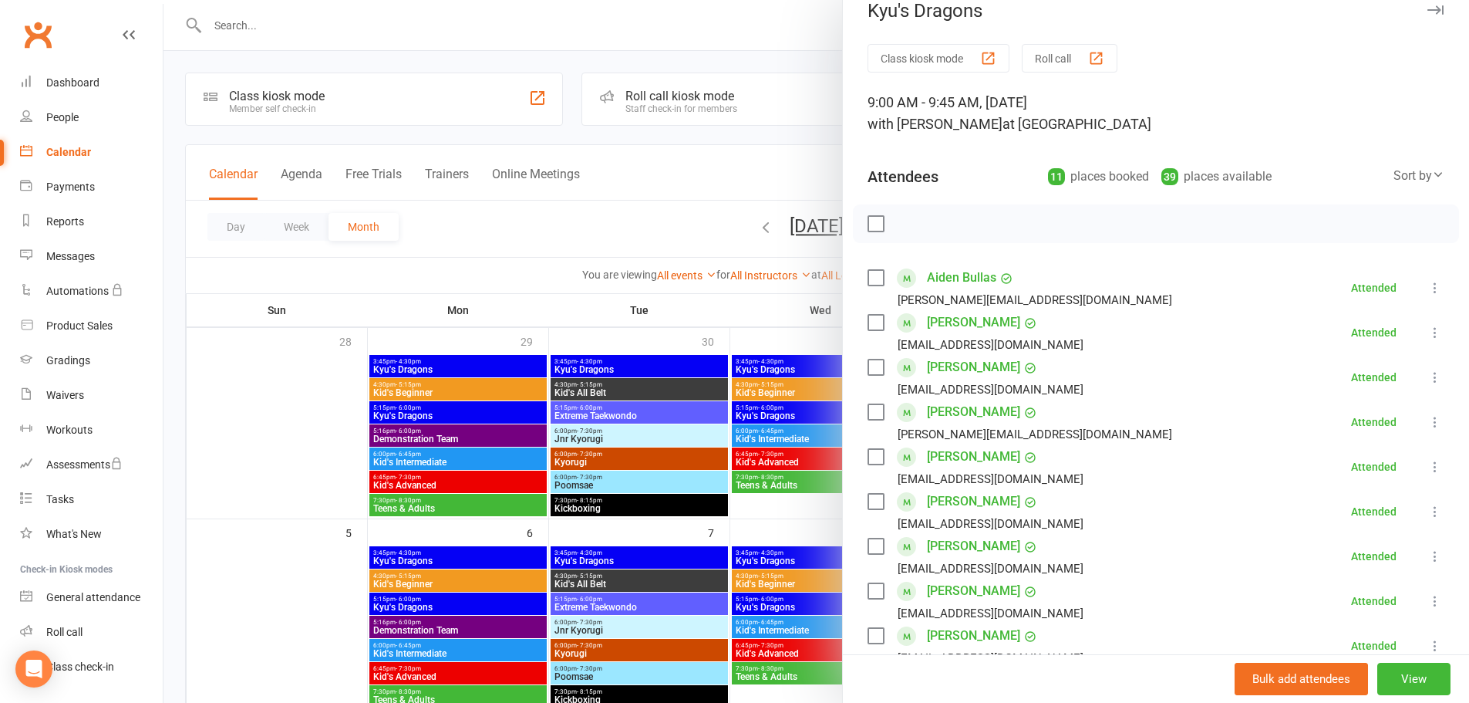
scroll to position [16, 0]
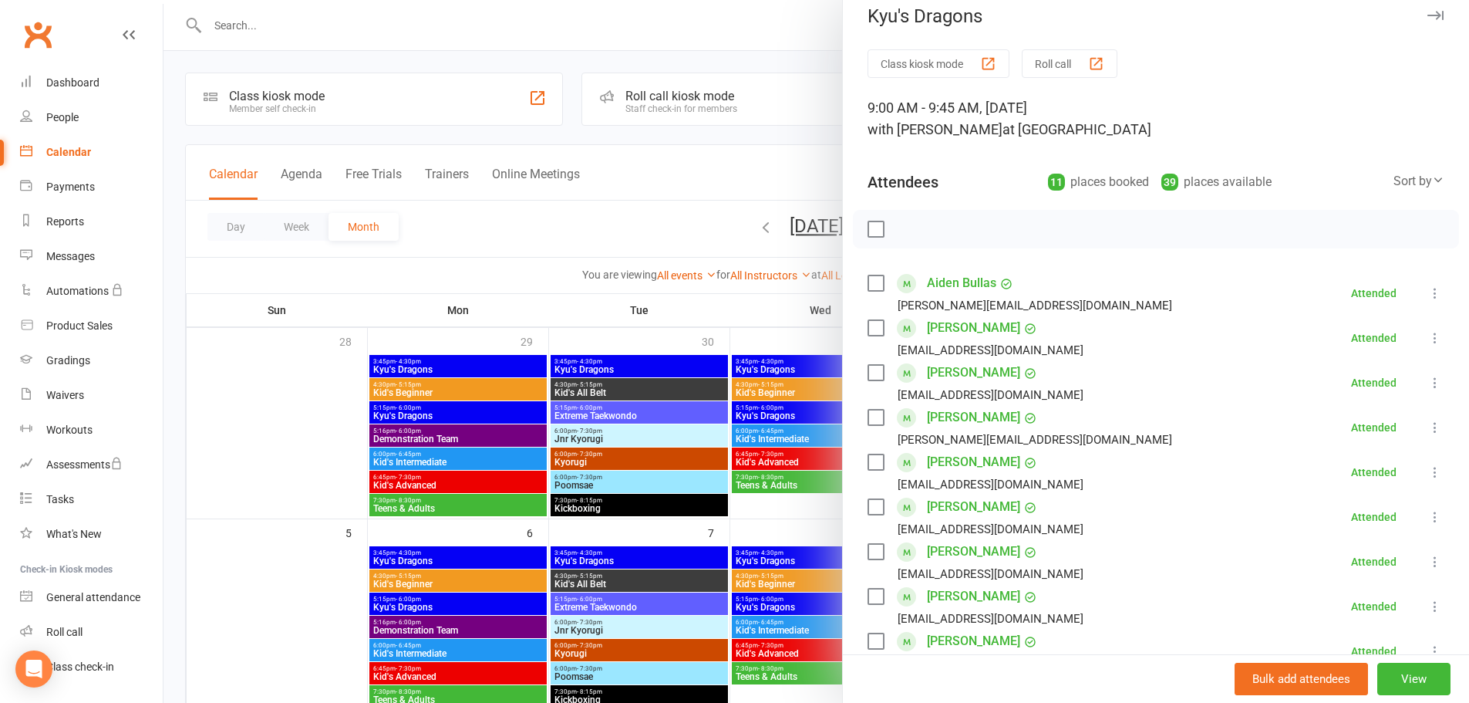
click at [556, 160] on div at bounding box center [816, 351] width 1306 height 703
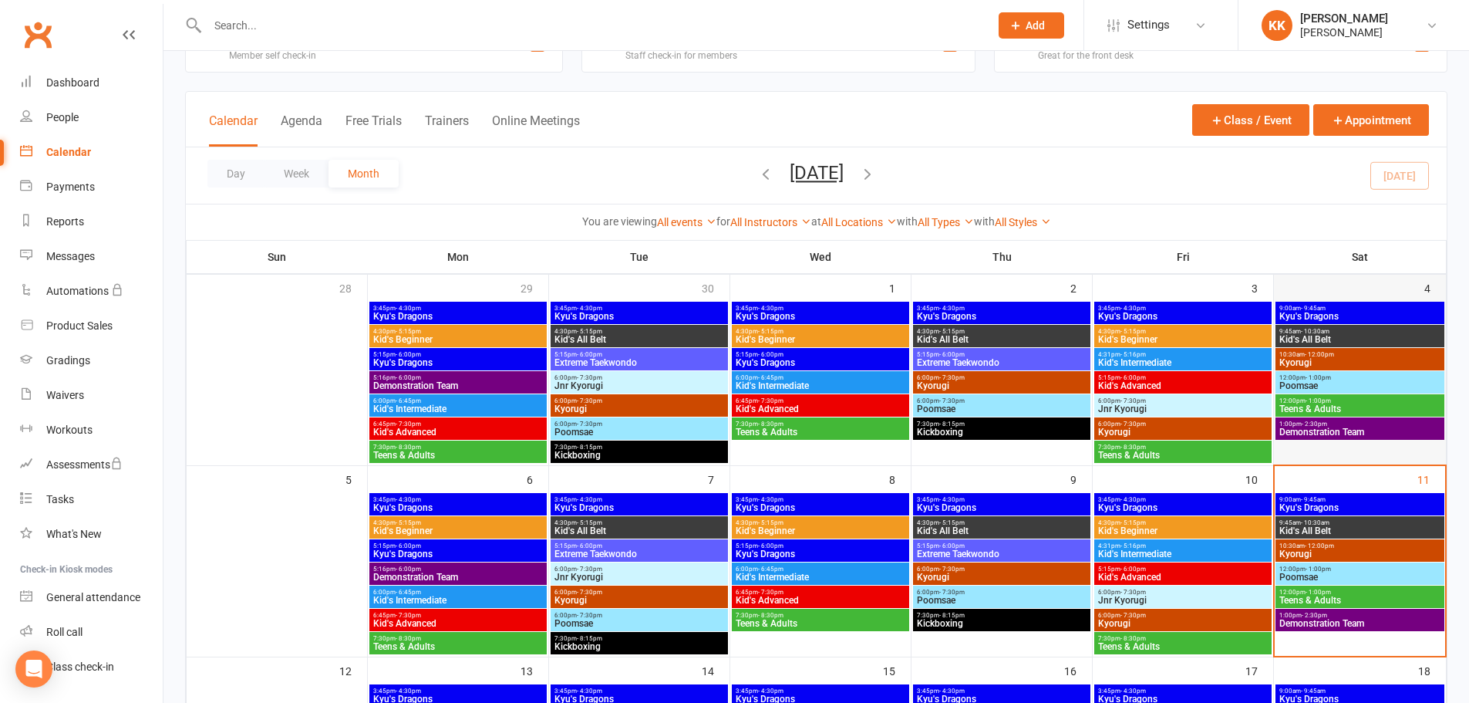
scroll to position [77, 0]
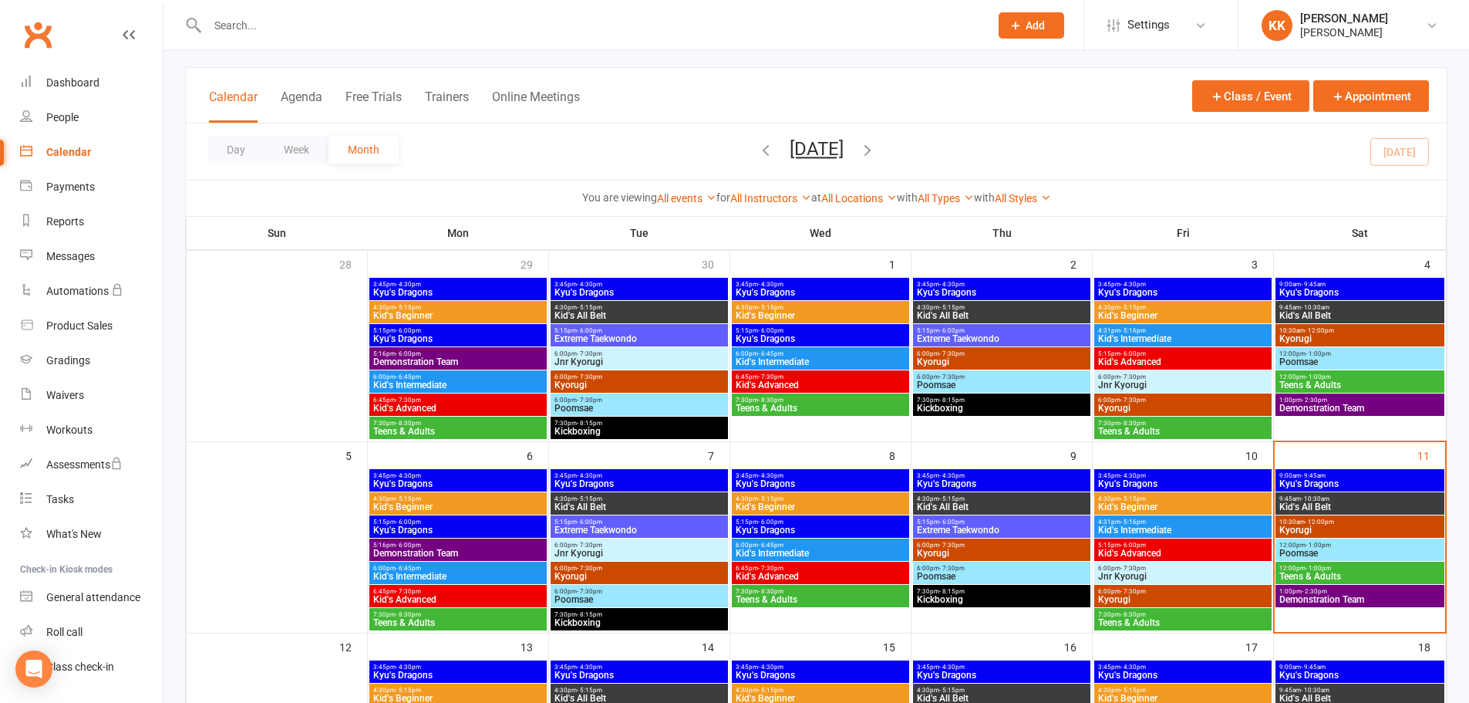
click at [1345, 479] on span "Kyu's Dragons" at bounding box center [1360, 483] width 163 height 9
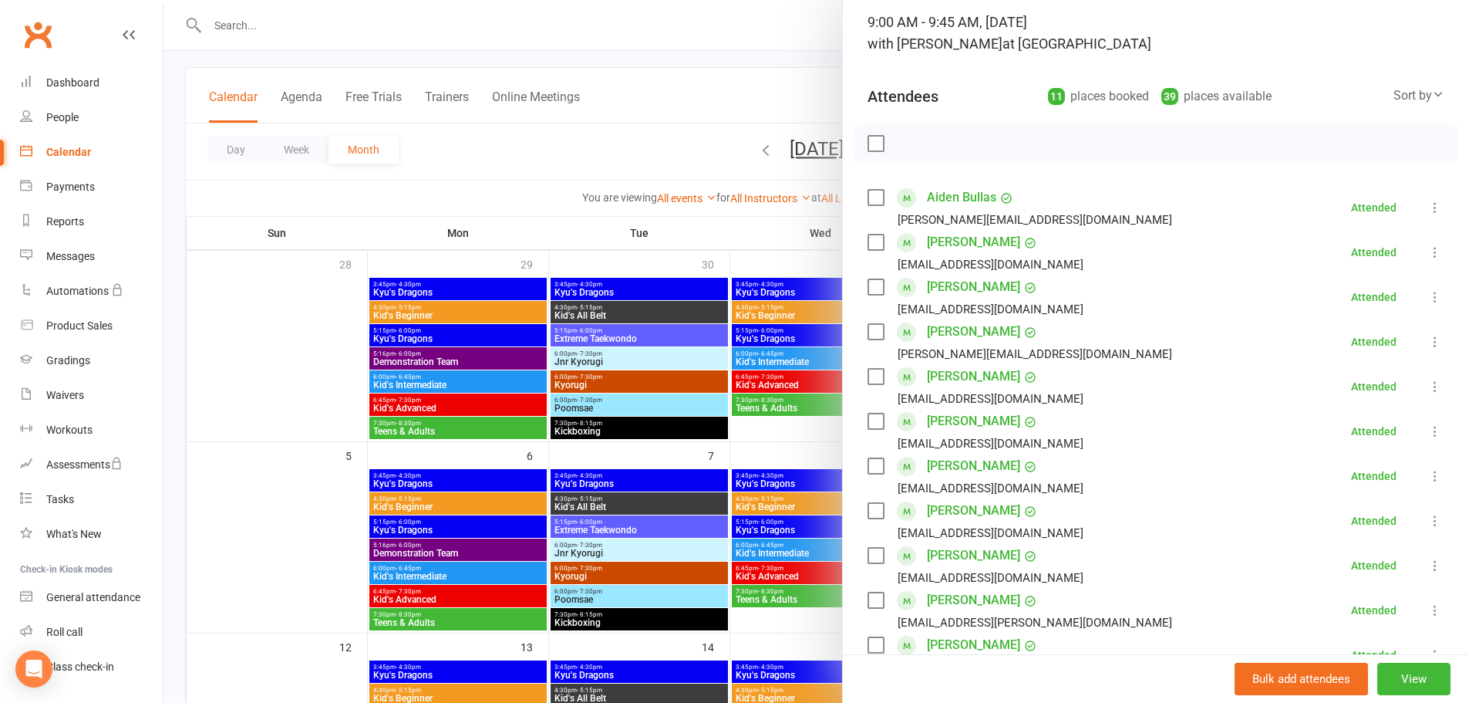
scroll to position [308, 0]
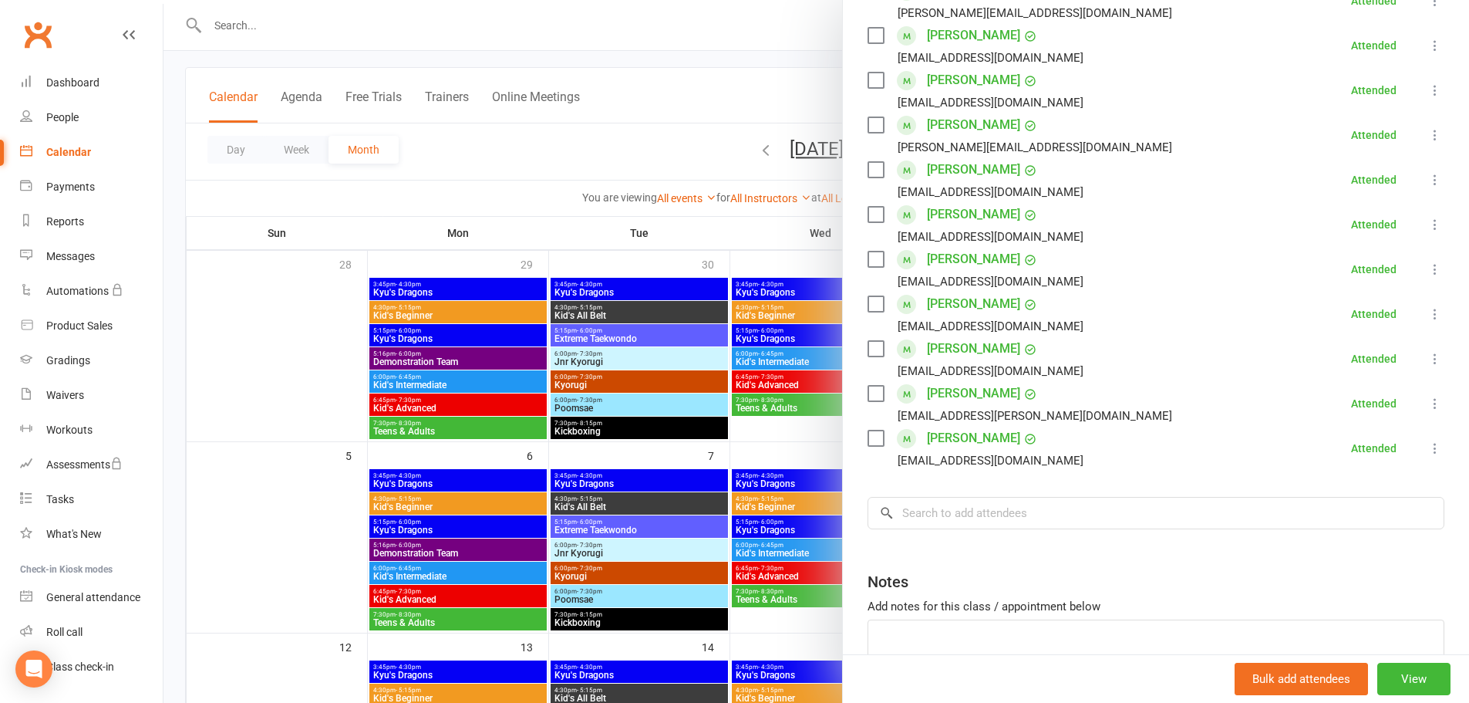
click at [655, 54] on div at bounding box center [816, 351] width 1306 height 703
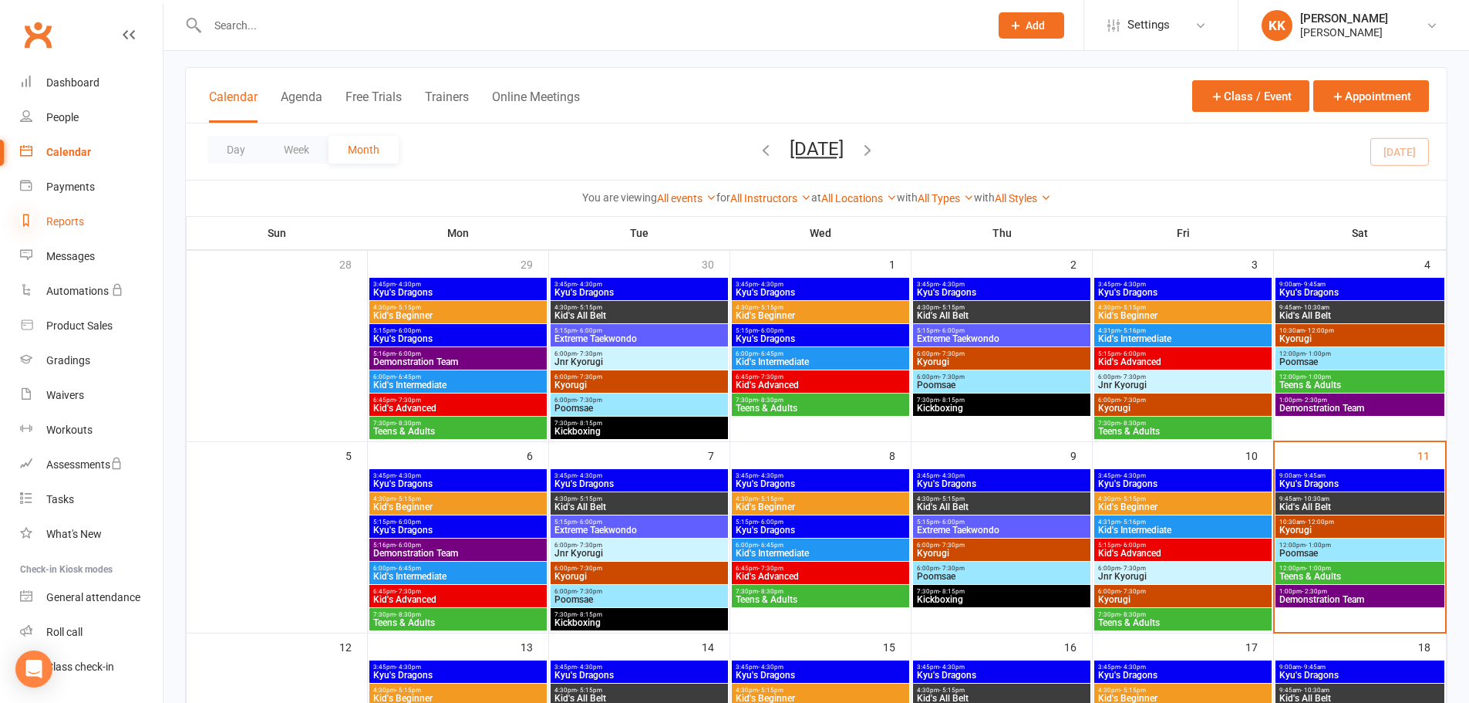
drag, startPoint x: 0, startPoint y: 293, endPoint x: 22, endPoint y: 216, distance: 80.3
click at [1329, 483] on span "Kyu's Dragons" at bounding box center [1360, 483] width 163 height 9
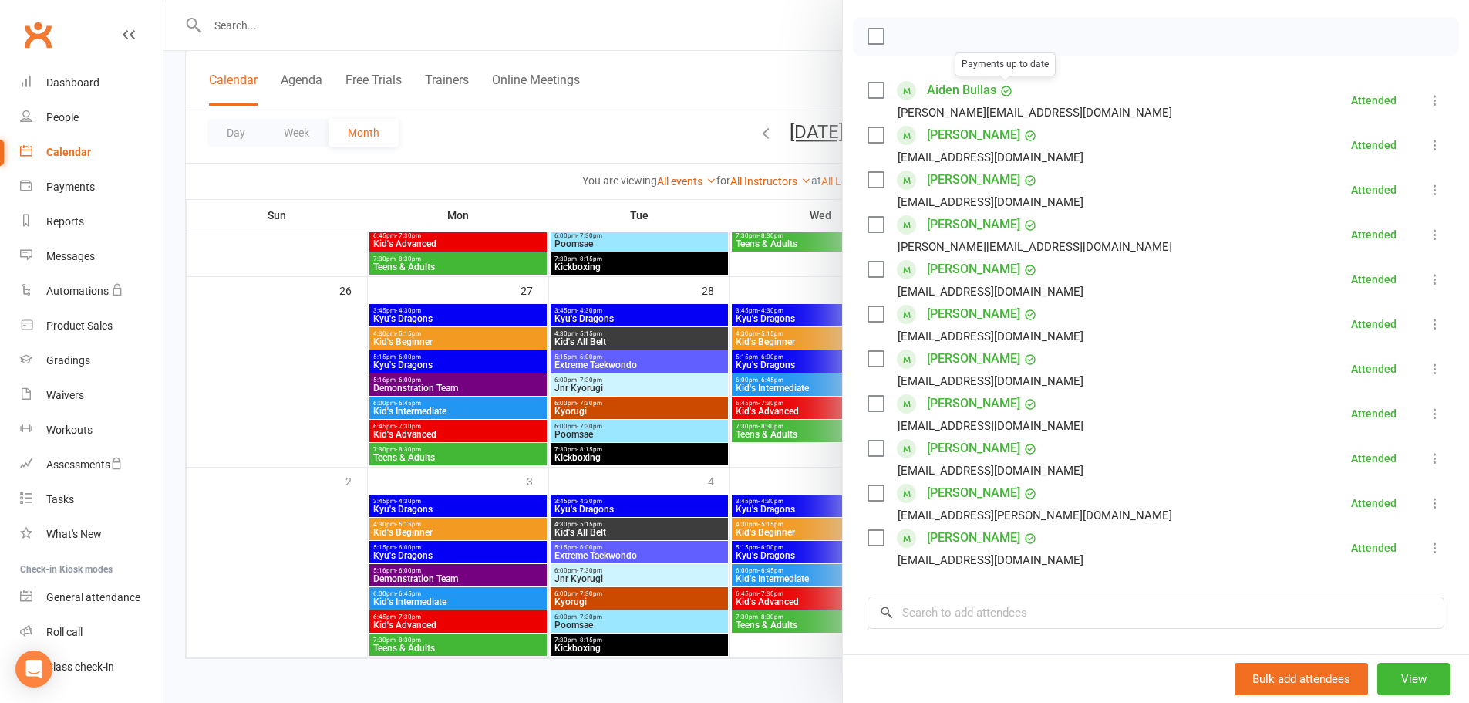
scroll to position [231, 0]
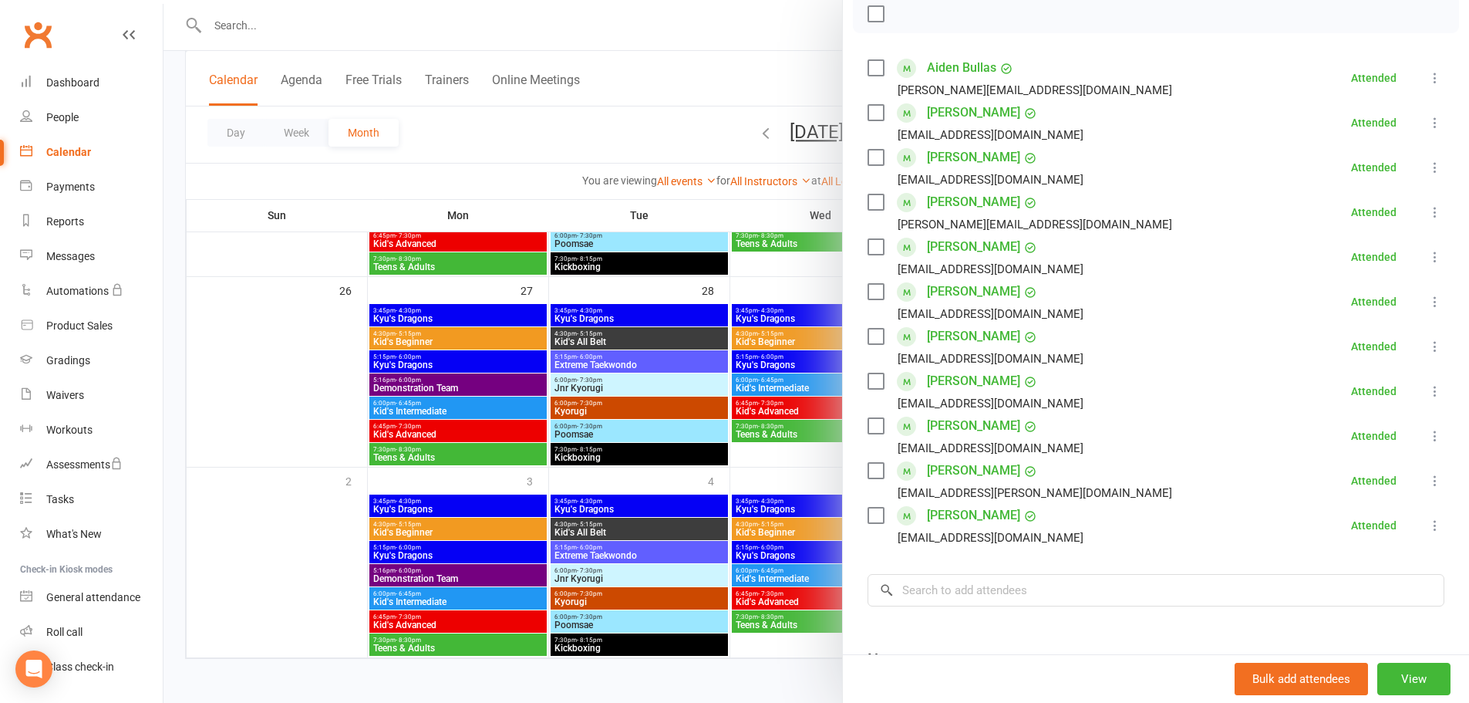
click at [664, 116] on div at bounding box center [816, 351] width 1306 height 703
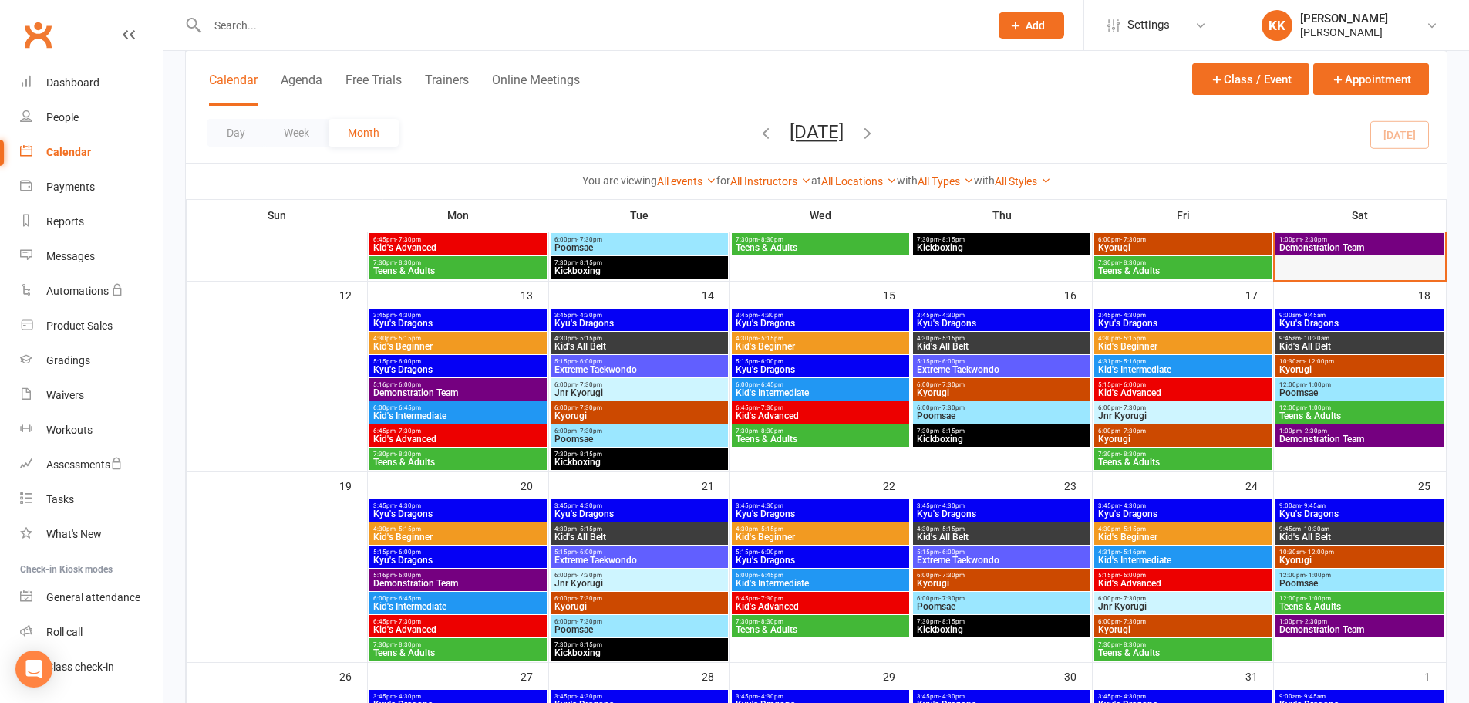
scroll to position [197, 0]
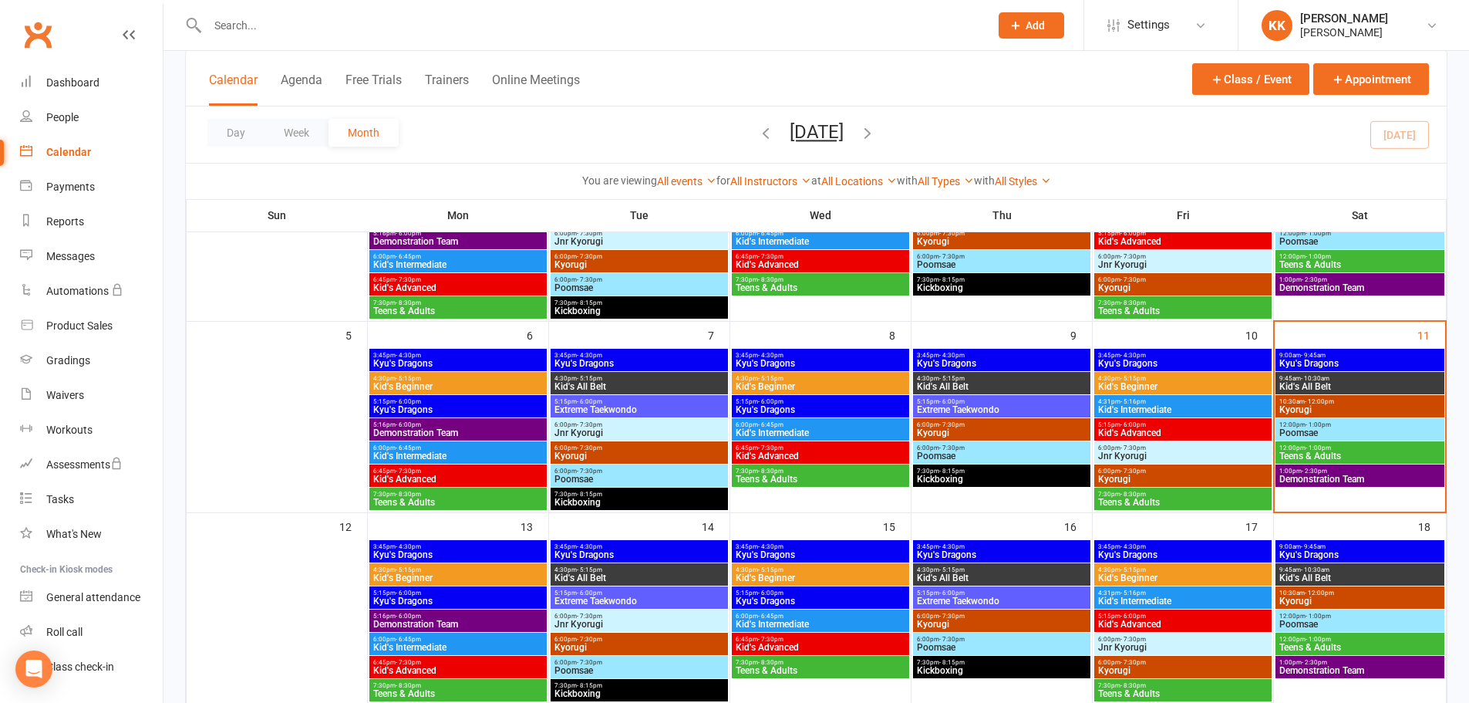
click at [1329, 383] on span "Kid's All Belt" at bounding box center [1360, 386] width 163 height 9
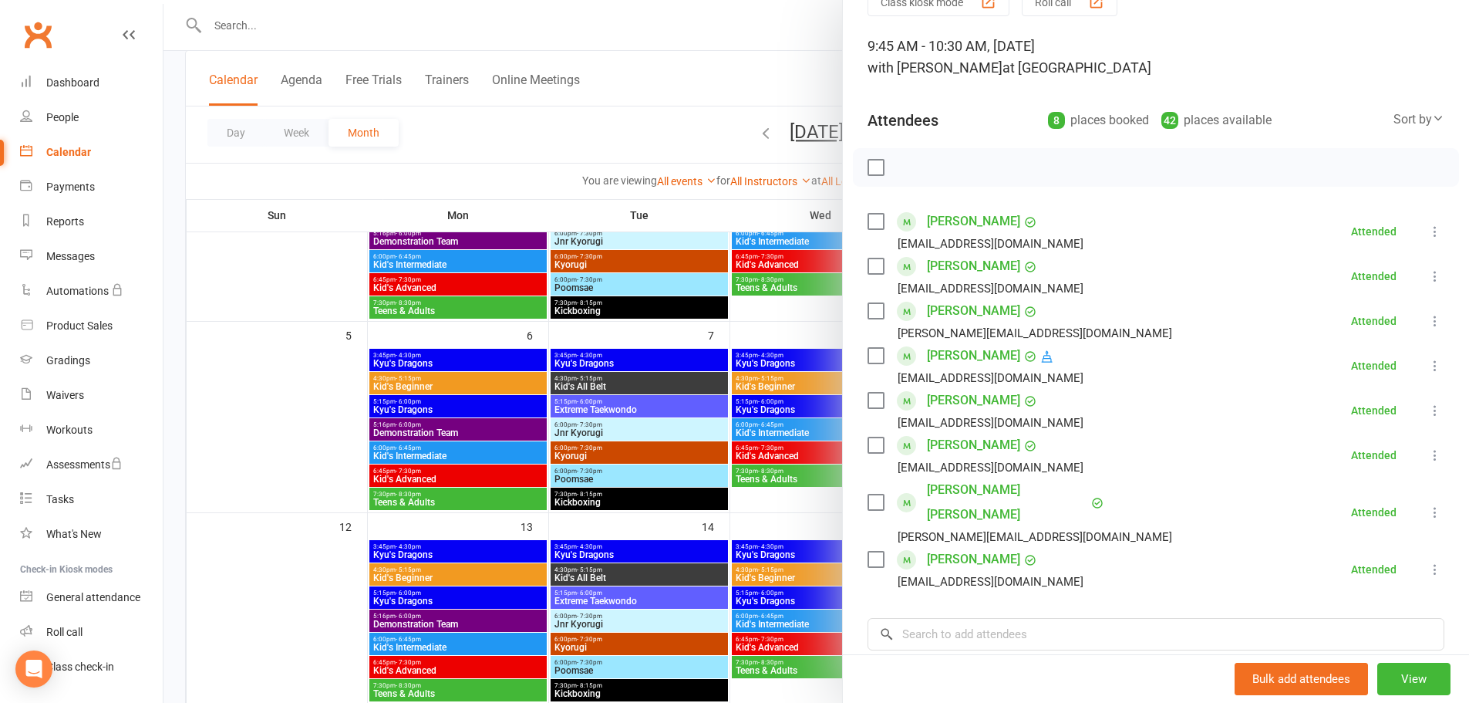
scroll to position [77, 0]
